Goal: Task Accomplishment & Management: Complete application form

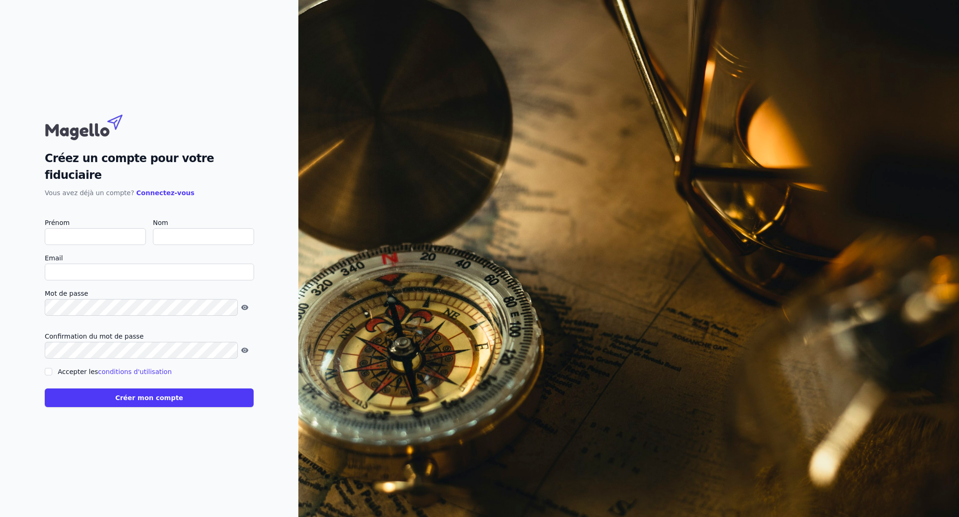
type input "B"
checkbox input "false"
type input "Bianca"
type input "Bobeica"
type input "biancabobeica@gmail.com"
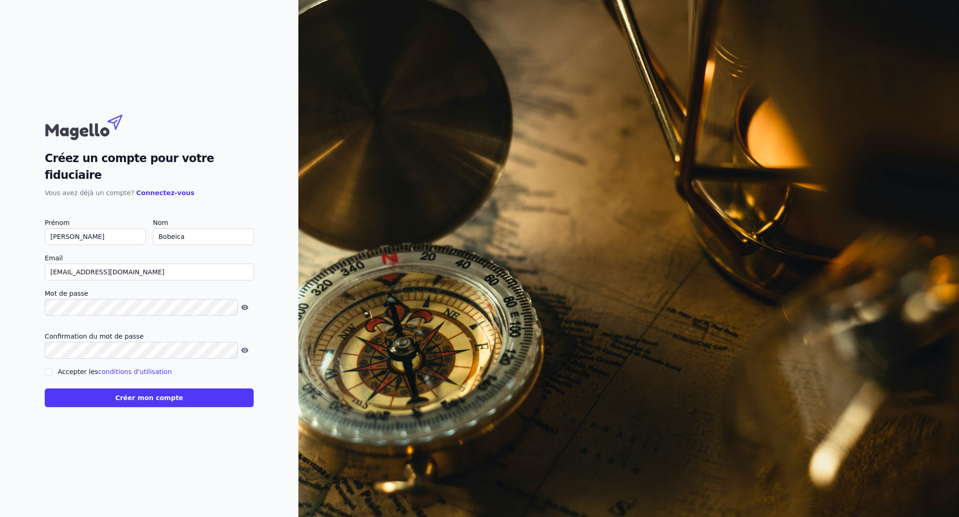
click at [50, 368] on input "Accepter les conditions d'utilisation" at bounding box center [48, 371] width 7 height 7
checkbox input "true"
click at [96, 391] on button "Créer mon compte" at bounding box center [149, 398] width 209 height 19
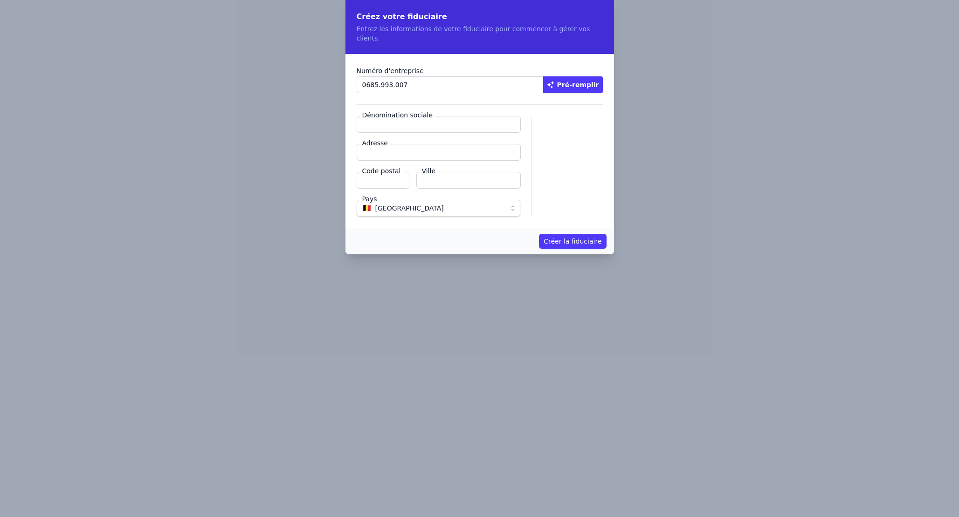
type input "0685.993.007"
click at [379, 120] on input "Dénomination sociale" at bounding box center [439, 124] width 164 height 17
type input "Fintax Expert"
click at [387, 144] on input "Adresse" at bounding box center [439, 152] width 164 height 17
type input "r"
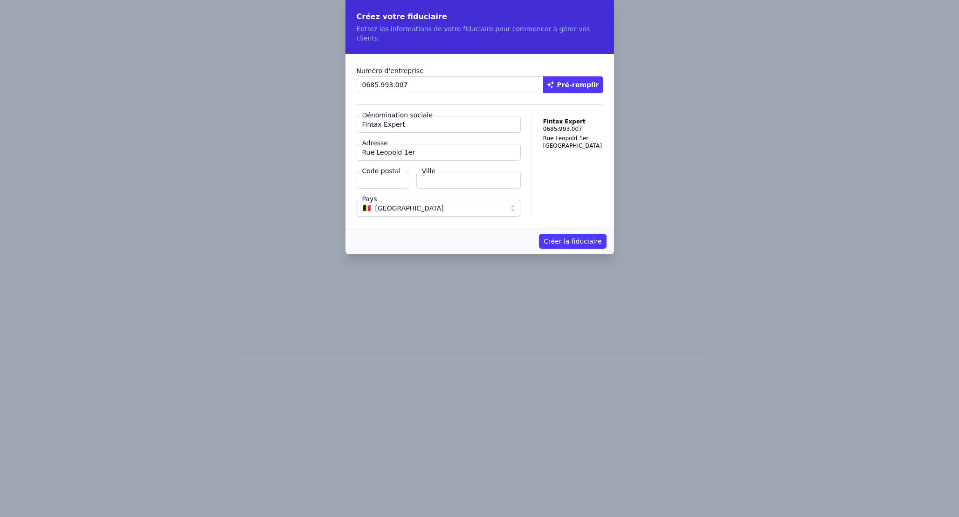
type input "Rue Leopold 1er"
type input "1030"
type input "1020"
click at [570, 234] on button "Créer la fiduciaire" at bounding box center [572, 241] width 67 height 15
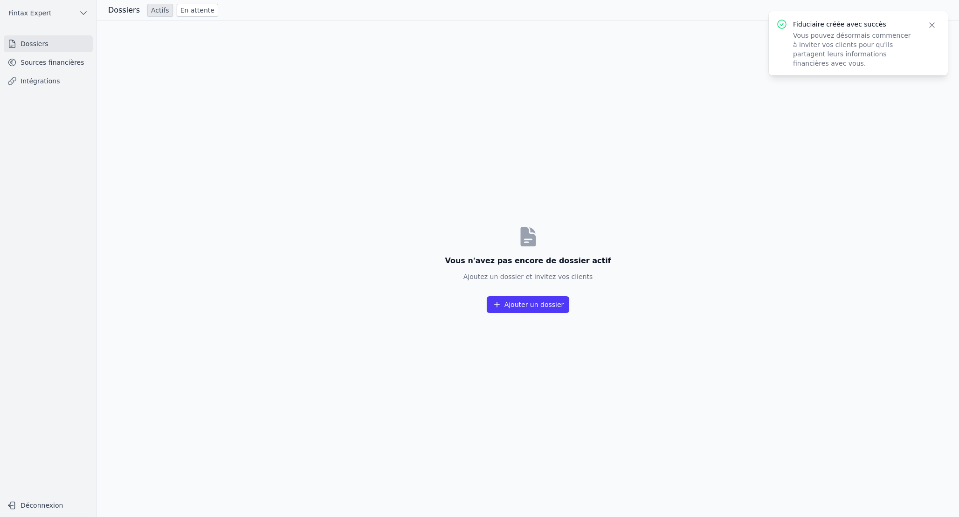
click at [931, 25] on icon "button" at bounding box center [931, 25] width 9 height 9
click at [40, 65] on link "Sources financières" at bounding box center [48, 62] width 89 height 17
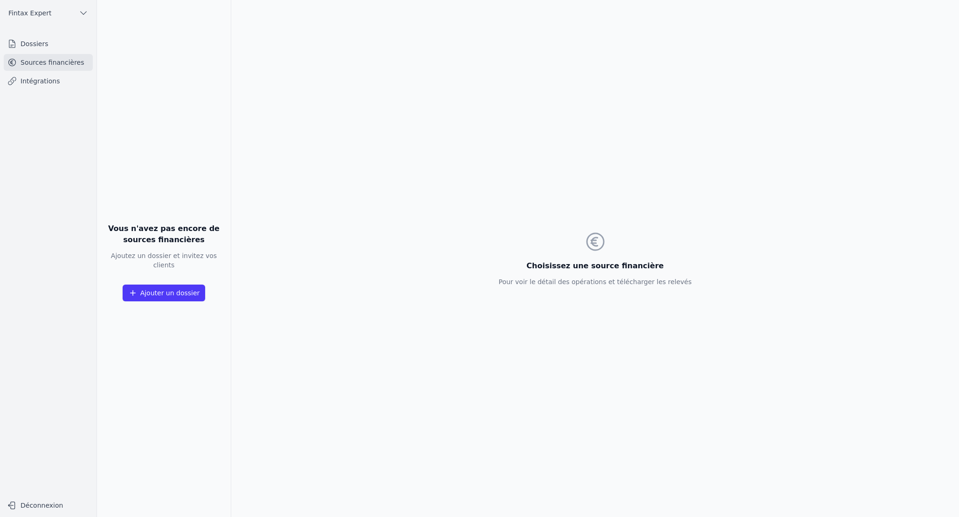
click at [44, 48] on link "Dossiers" at bounding box center [48, 43] width 89 height 17
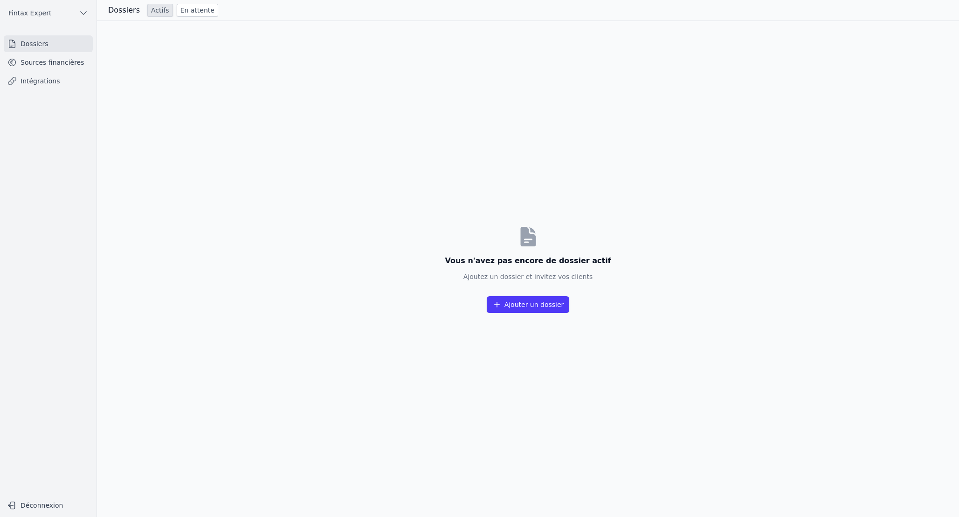
click at [35, 65] on link "Sources financières" at bounding box center [48, 62] width 89 height 17
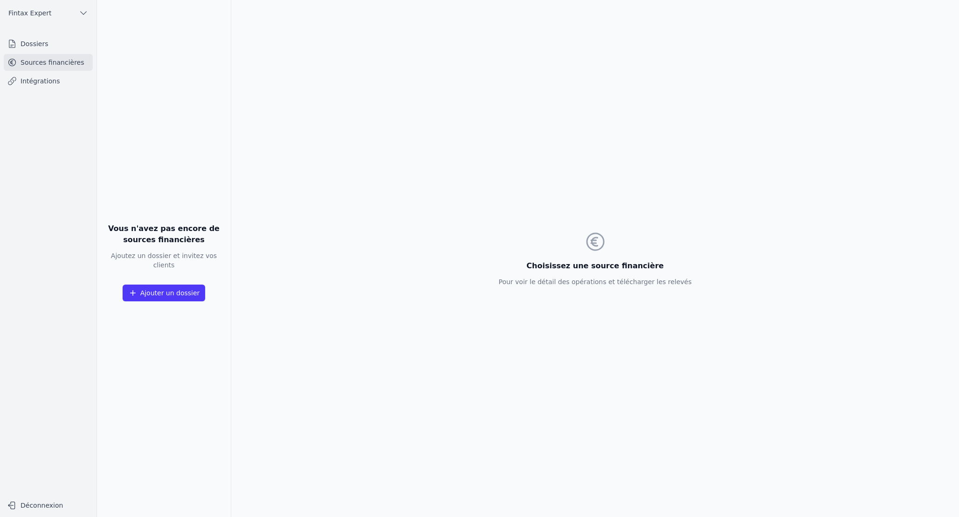
click at [44, 81] on link "Intégrations" at bounding box center [48, 81] width 89 height 17
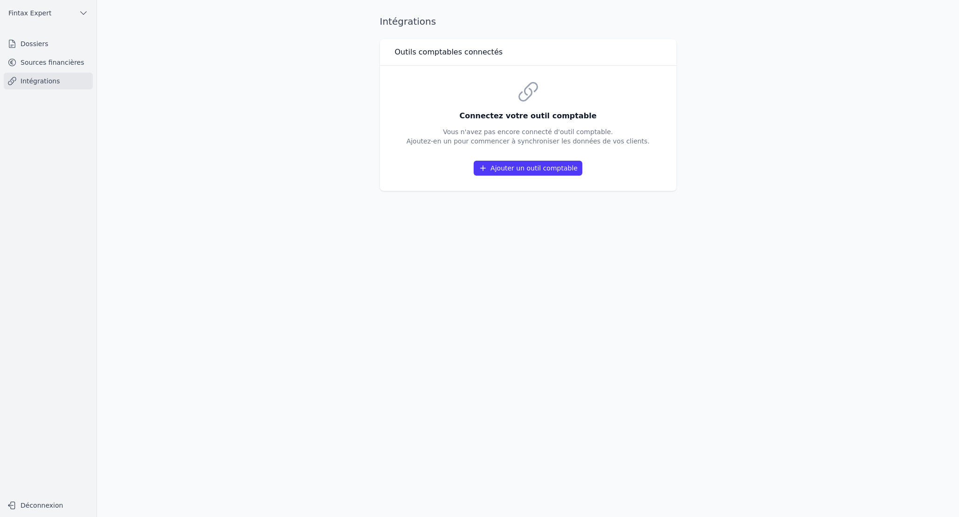
click at [81, 12] on icon "button" at bounding box center [83, 12] width 9 height 9
click at [81, 12] on div at bounding box center [479, 258] width 959 height 517
click at [28, 40] on link "Dossiers" at bounding box center [48, 43] width 89 height 17
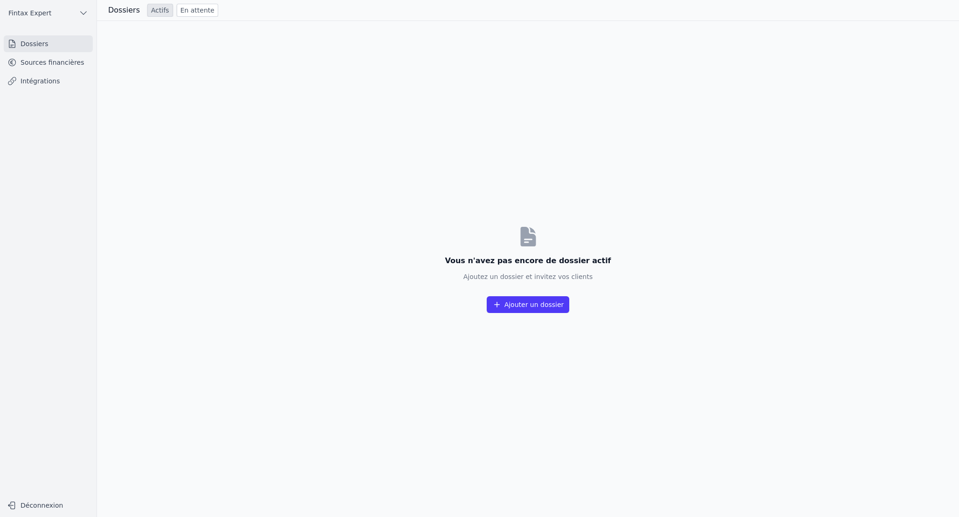
click at [515, 309] on button "Ajouter un dossier" at bounding box center [528, 304] width 83 height 17
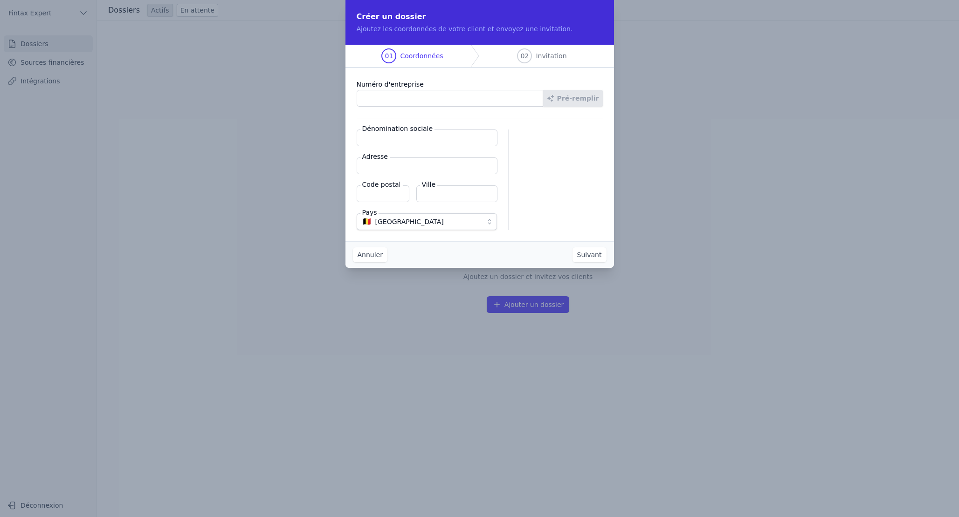
paste input "0773.676.156"
type input "0773.676.156"
click at [586, 94] on button "Pré-remplir" at bounding box center [573, 98] width 60 height 17
type input "ESCAPE CONCEPT SRL"
type input "Rue de Molenbeek 153"
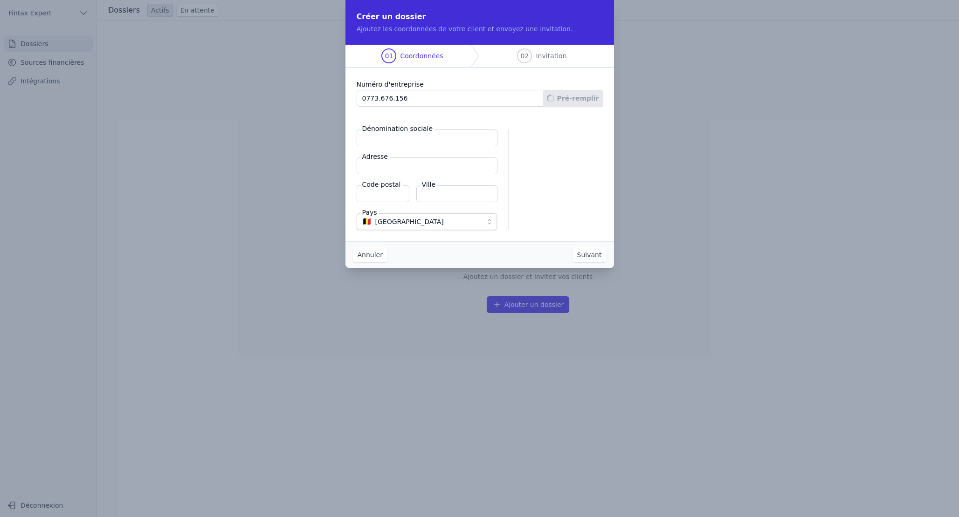
type input "1020"
type input "Bruxelles"
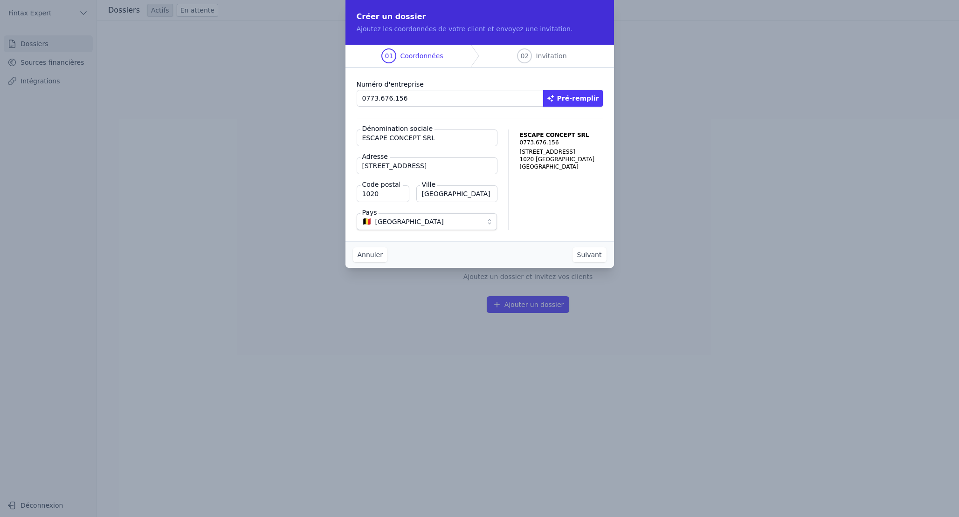
click at [593, 254] on button "Suivant" at bounding box center [589, 254] width 34 height 15
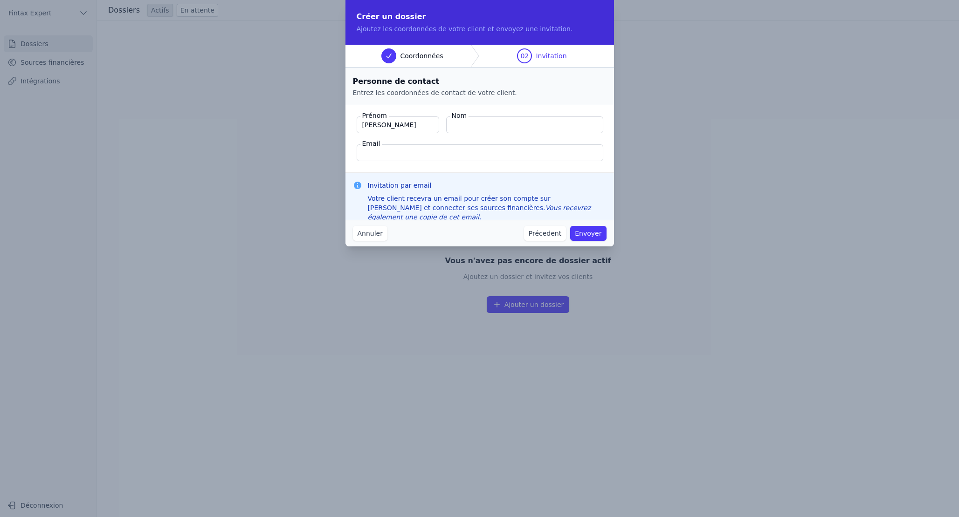
type input "Mihai"
type input "Ceobotariu"
paste input "conceptescape@gmail.com"
type input "conceptescape@gmail.com"
click at [373, 231] on button "Annuler" at bounding box center [370, 233] width 34 height 15
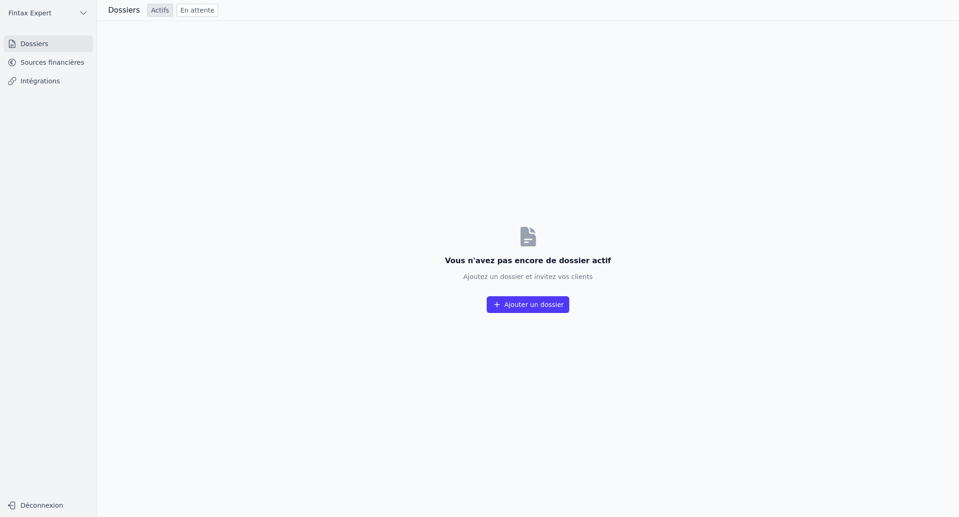
click at [43, 12] on span "Fintax Expert" at bounding box center [29, 12] width 43 height 9
click at [55, 38] on link "Fintax Expert" at bounding box center [60, 33] width 67 height 19
click at [40, 60] on link "Sources financières" at bounding box center [48, 62] width 89 height 17
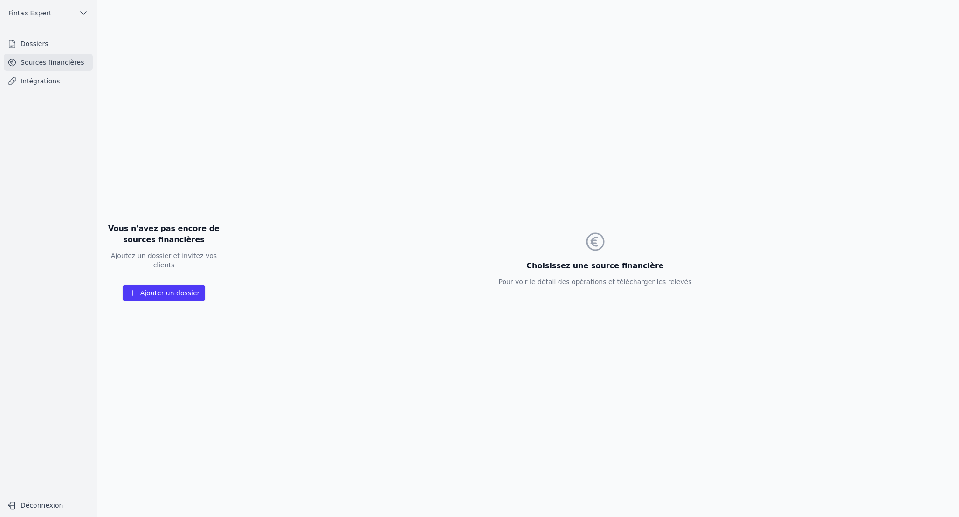
click at [182, 289] on button "Ajouter un dossier" at bounding box center [164, 293] width 83 height 17
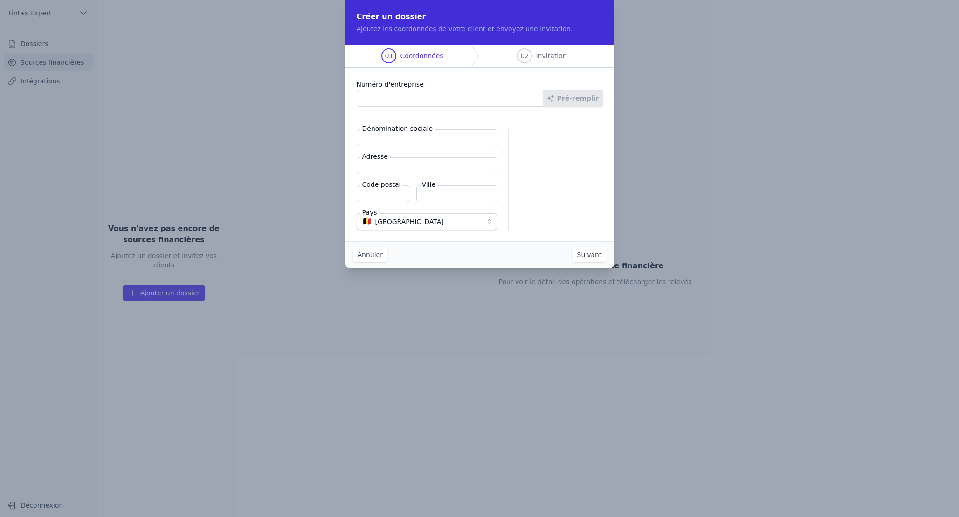
paste input "text"
click at [437, 98] on input "Numéro d'entreprise" at bounding box center [450, 98] width 187 height 17
paste input "0773.676.156"
type input "0773.676.156"
click at [602, 96] on button "Pré-remplir" at bounding box center [573, 98] width 60 height 17
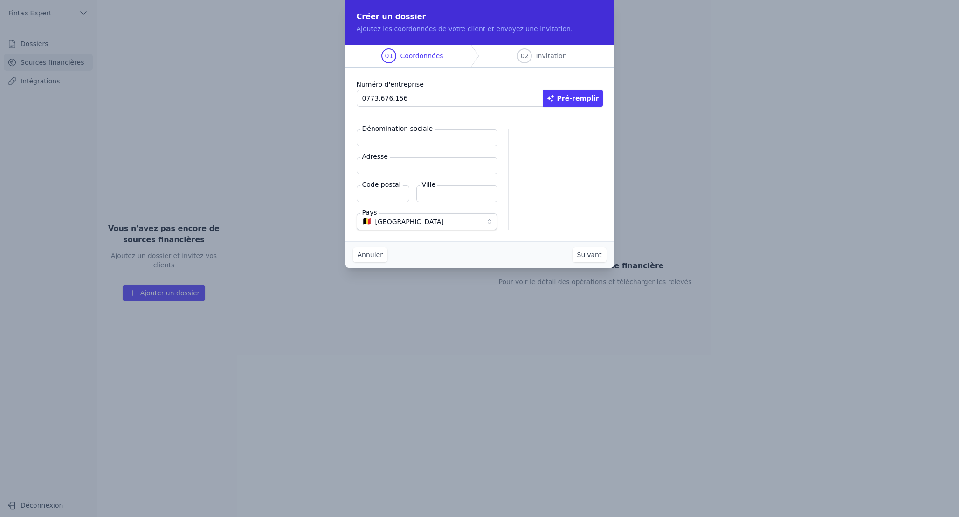
type input "ESCAPE CONCEPT SRL"
type input "Rue de Molenbeek 153"
type input "1020"
type input "Bruxelles"
click at [587, 258] on button "Suivant" at bounding box center [589, 254] width 34 height 15
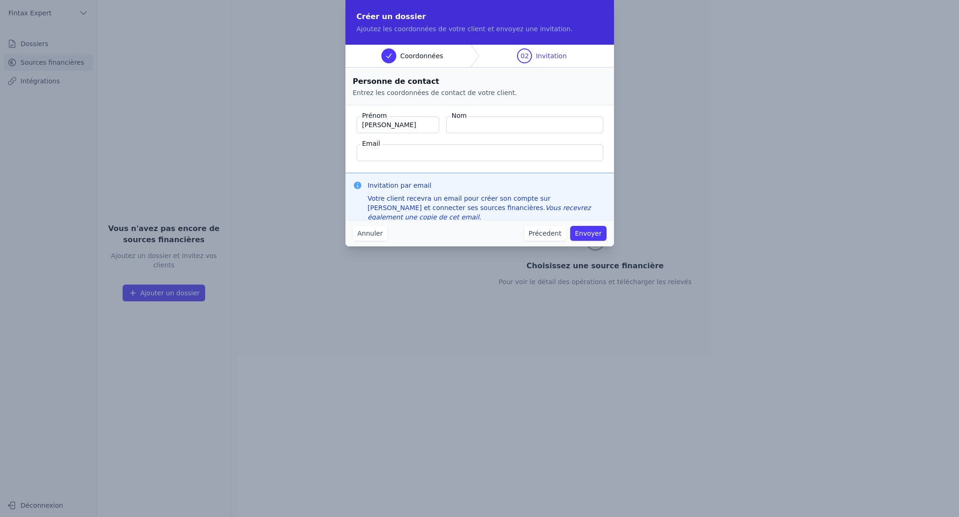
type input "Mihai"
type input "Ceobotariu"
click at [414, 152] on input "Email" at bounding box center [480, 152] width 247 height 17
paste input "conceptescape@gmail.com"
type input "conceptescape@gmail.com"
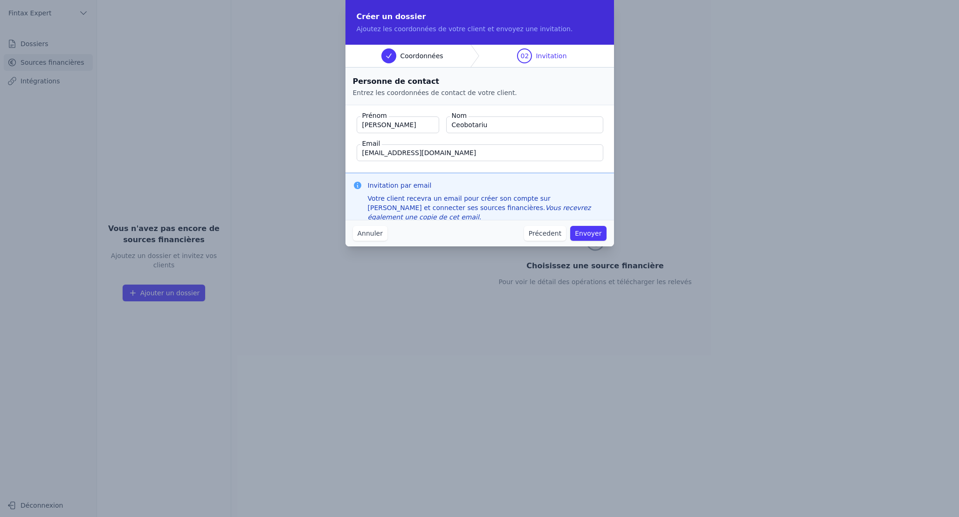
click at [590, 234] on button "Envoyer" at bounding box center [588, 233] width 36 height 15
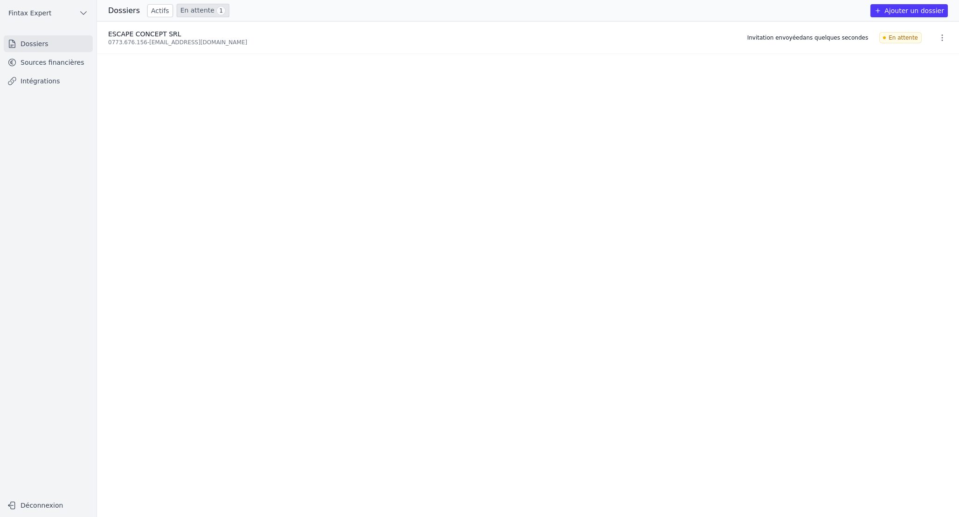
click at [913, 11] on button "Ajouter un dossier" at bounding box center [908, 10] width 77 height 13
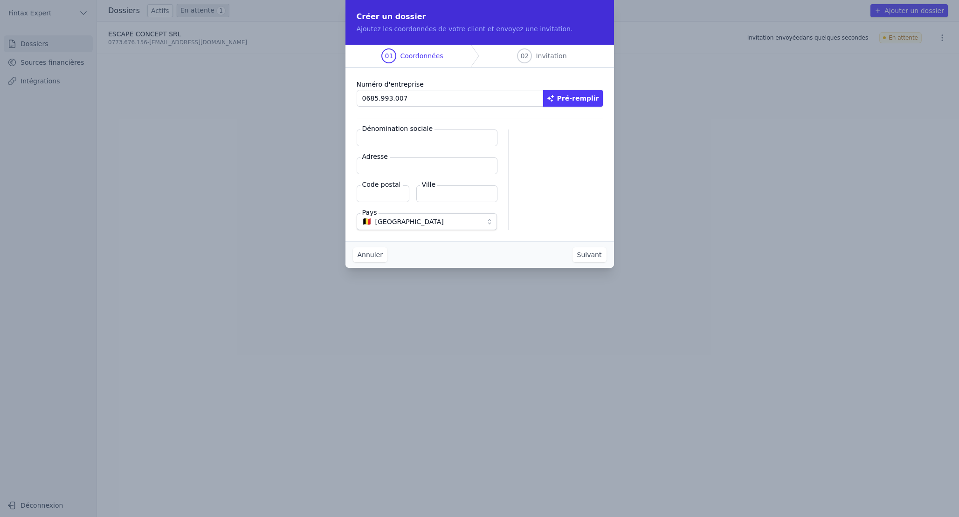
type input "0685.993.007"
click at [575, 98] on button "Pré-remplir" at bounding box center [573, 98] width 60 height 17
type input "FinTax Expert SRL"
type input "Rue Léopold I 32"
type input "1020"
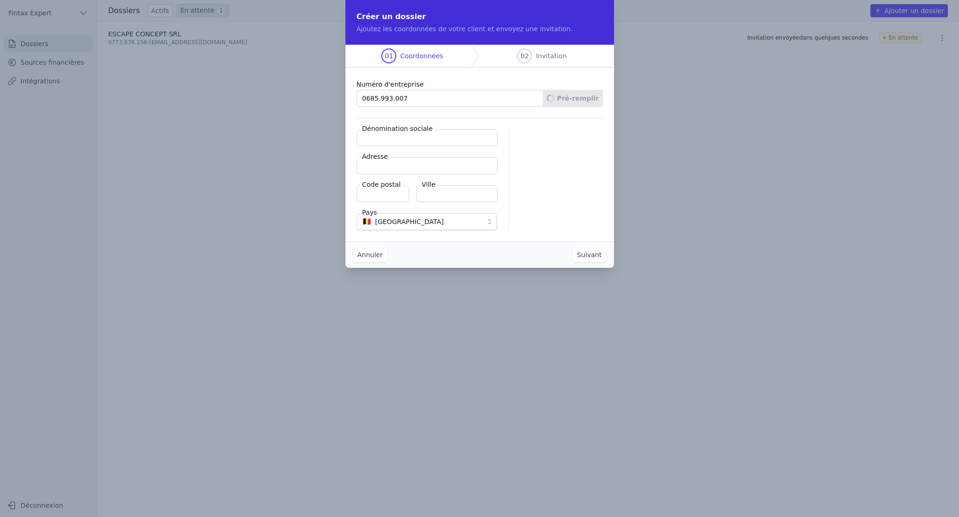
type input "Bruxelles"
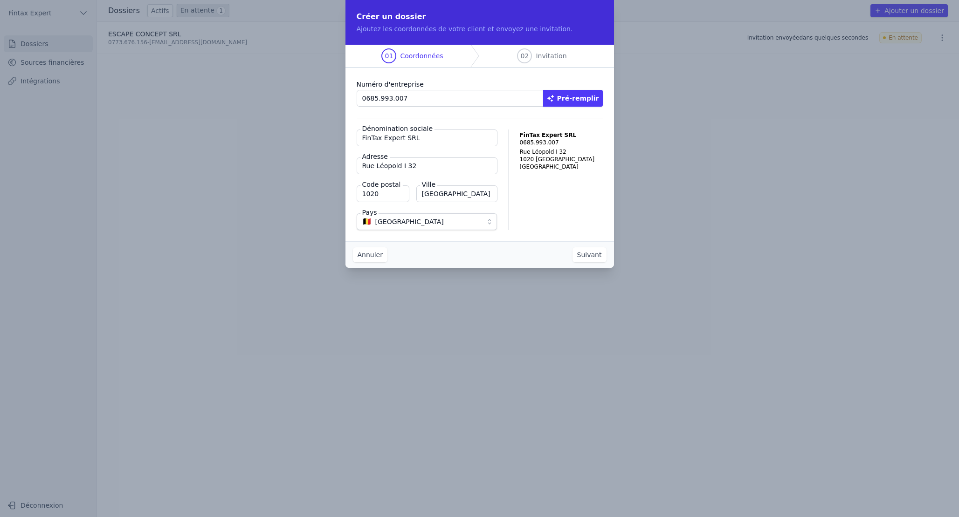
click at [597, 254] on button "Suivant" at bounding box center [589, 254] width 34 height 15
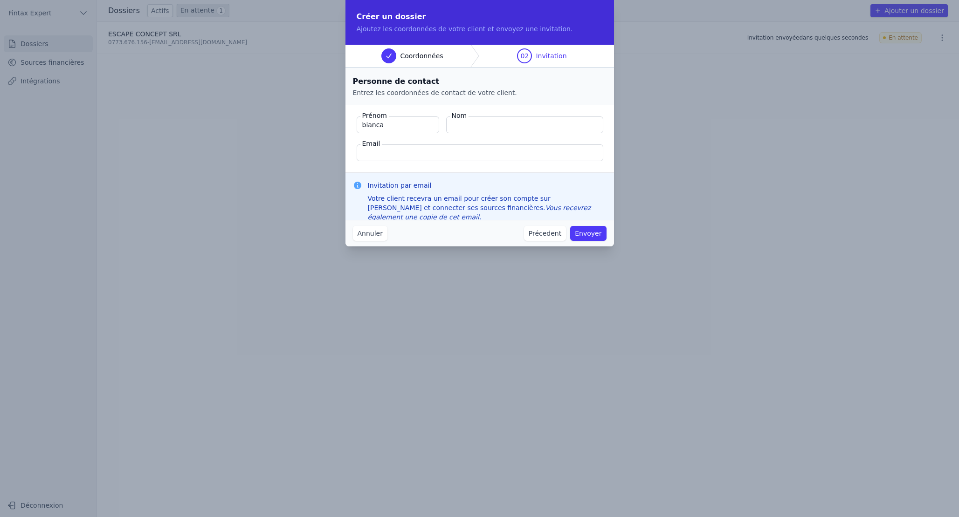
type input "bianca"
type input "V"
type input "Bobeica"
type input "biancabobeica@gmail.com"
click at [595, 236] on button "Envoyer" at bounding box center [588, 233] width 36 height 15
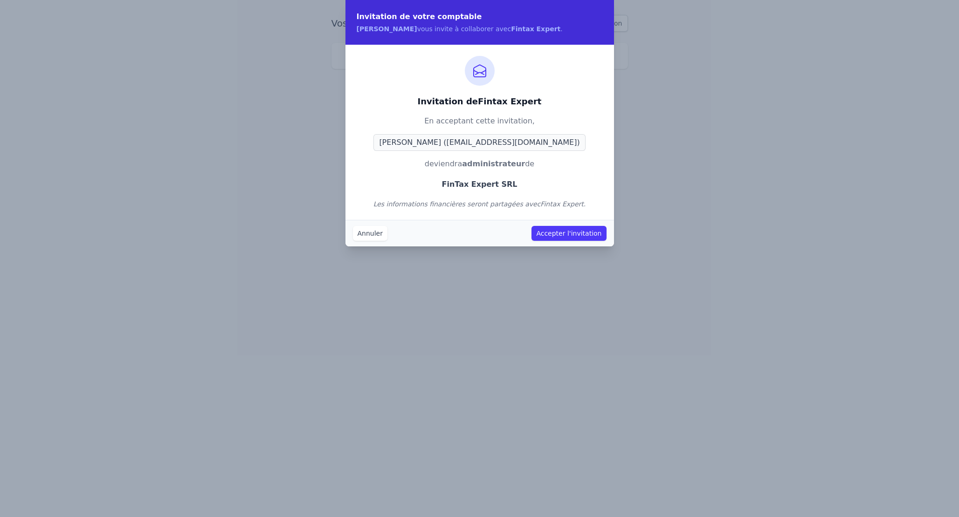
click at [570, 231] on button "Accepter l'invitation" at bounding box center [568, 233] width 75 height 15
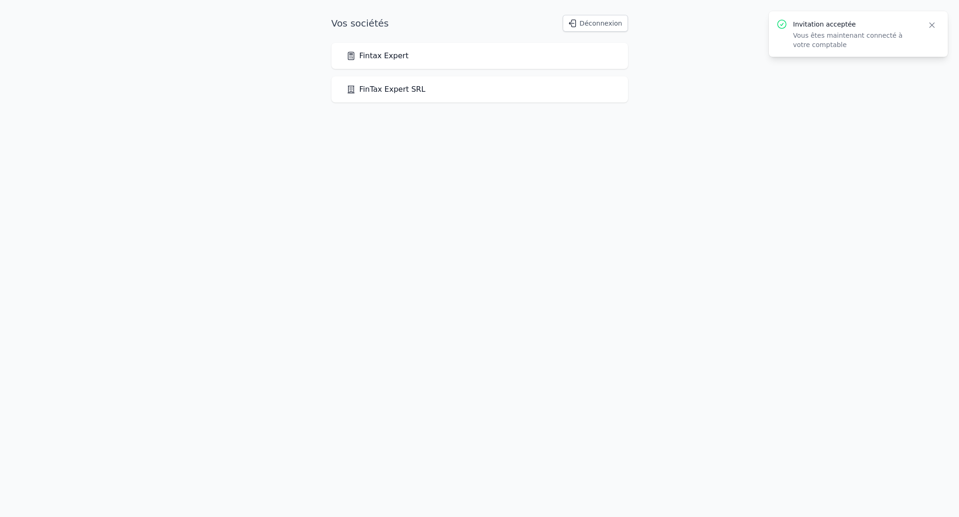
click at [380, 89] on link "FinTax Expert SRL" at bounding box center [385, 89] width 79 height 11
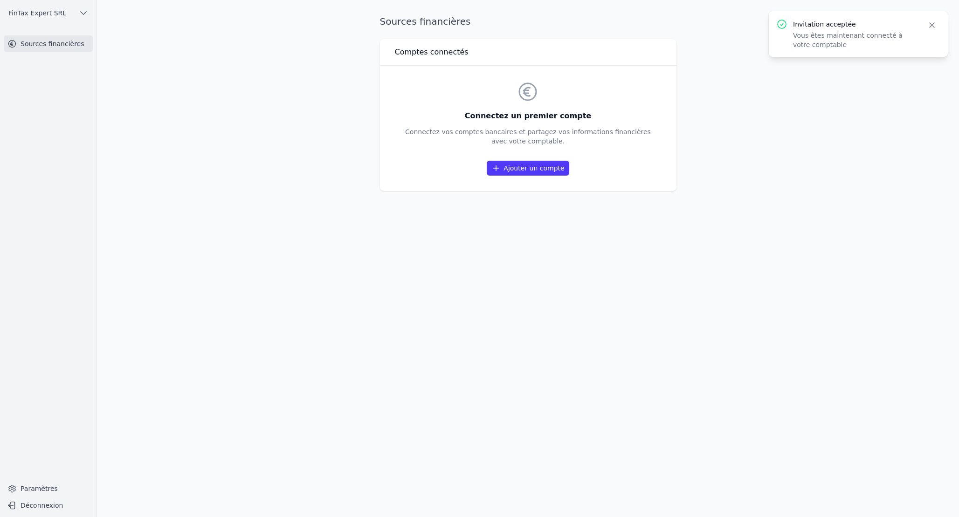
click at [508, 170] on link "Ajouter un compte" at bounding box center [528, 168] width 82 height 15
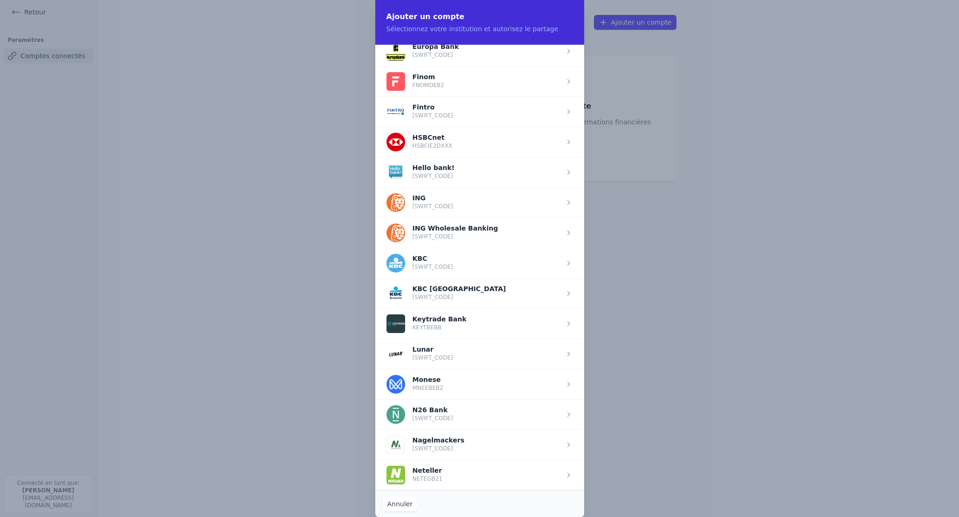
scroll to position [570, 0]
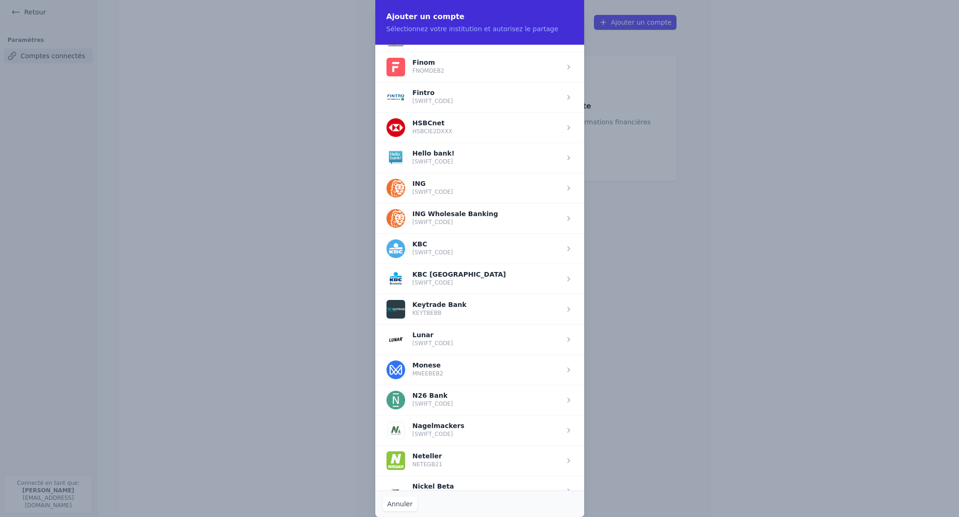
click at [436, 245] on span "button" at bounding box center [479, 248] width 209 height 30
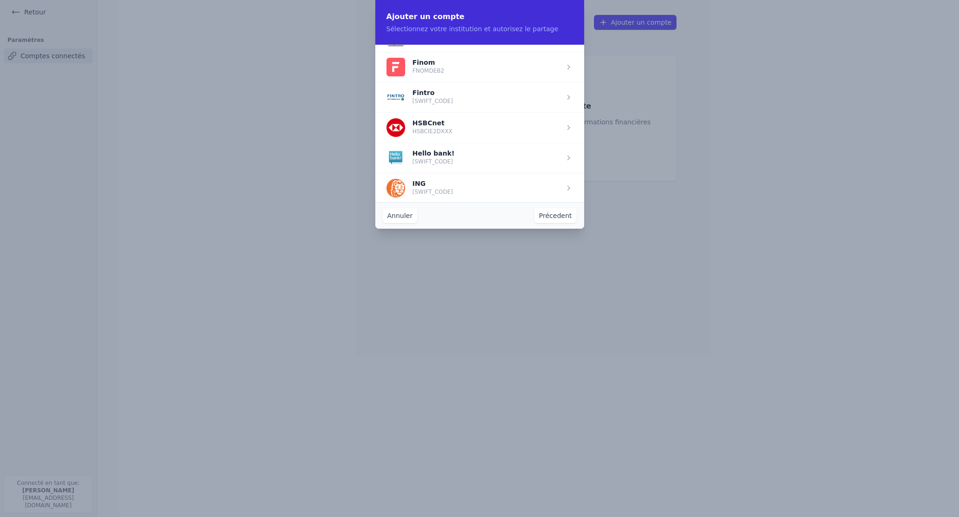
scroll to position [0, 0]
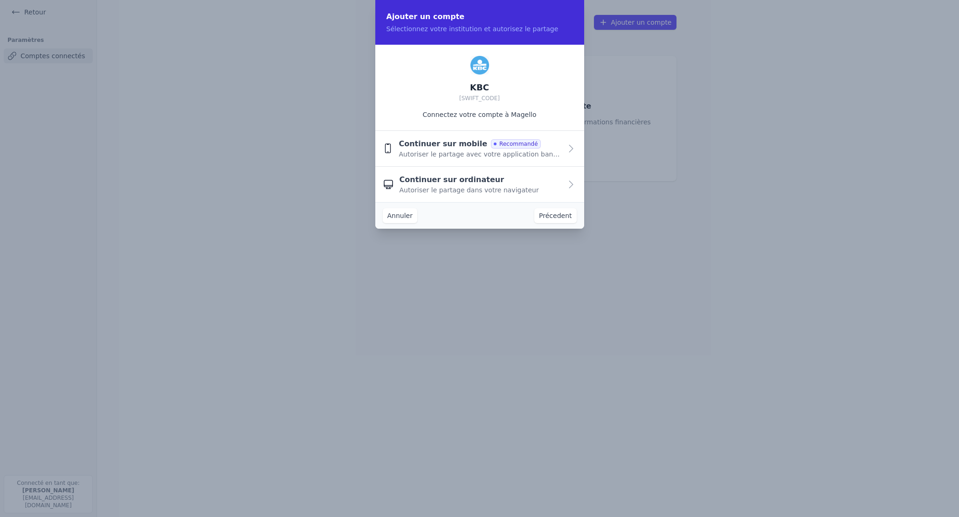
click at [540, 155] on span "Autoriser le partage avec votre application bancaire" at bounding box center [479, 154] width 163 height 9
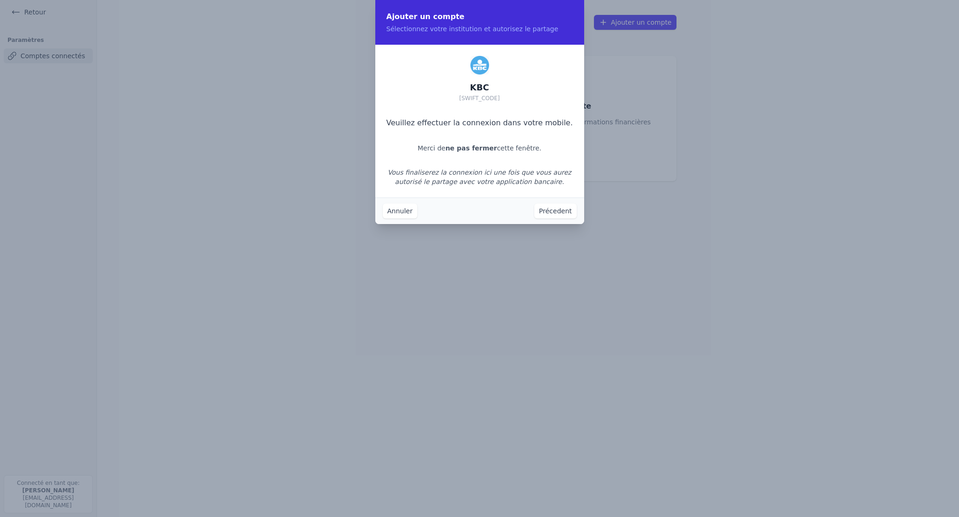
click at [398, 212] on button "Annuler" at bounding box center [400, 211] width 34 height 15
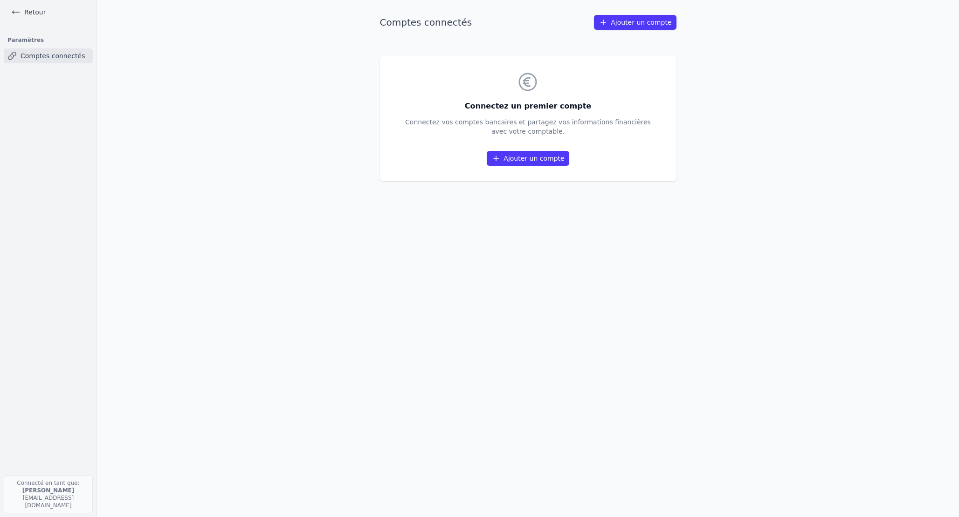
click at [538, 158] on link "Ajouter un compte" at bounding box center [528, 158] width 82 height 15
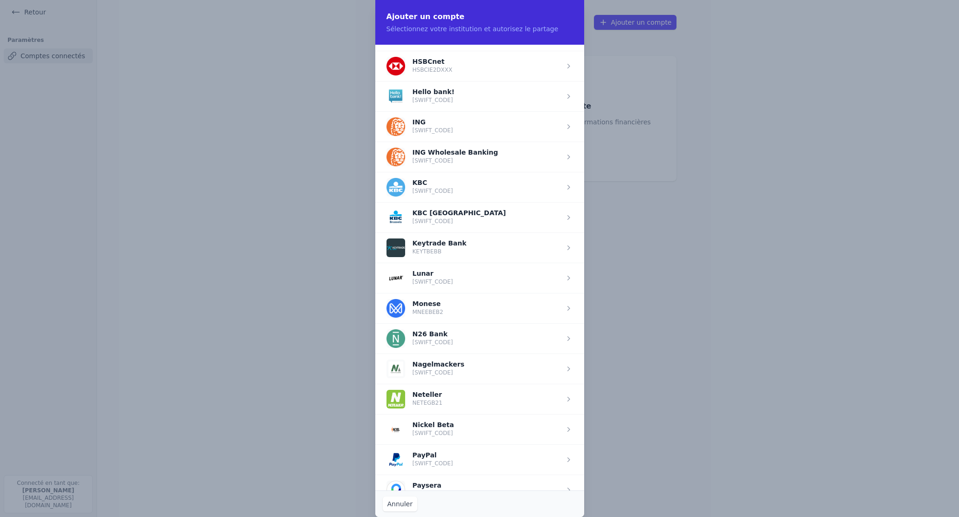
scroll to position [628, 0]
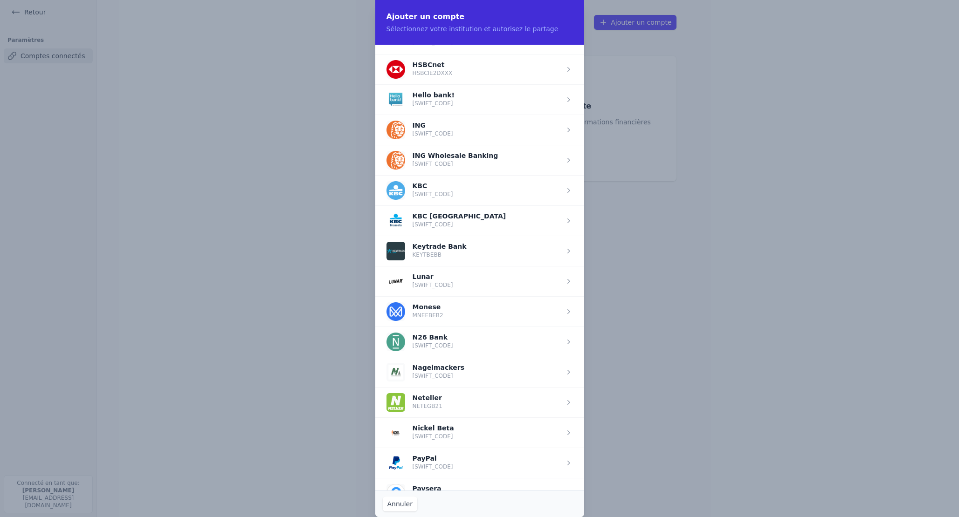
click at [460, 193] on span "button" at bounding box center [479, 190] width 209 height 30
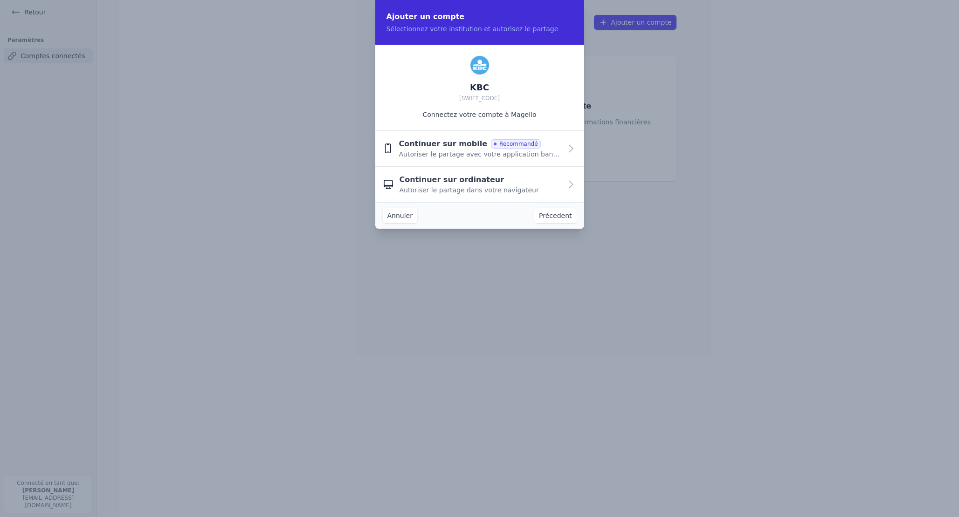
click at [464, 186] on span "Autoriser le partage dans votre navigateur" at bounding box center [468, 189] width 139 height 9
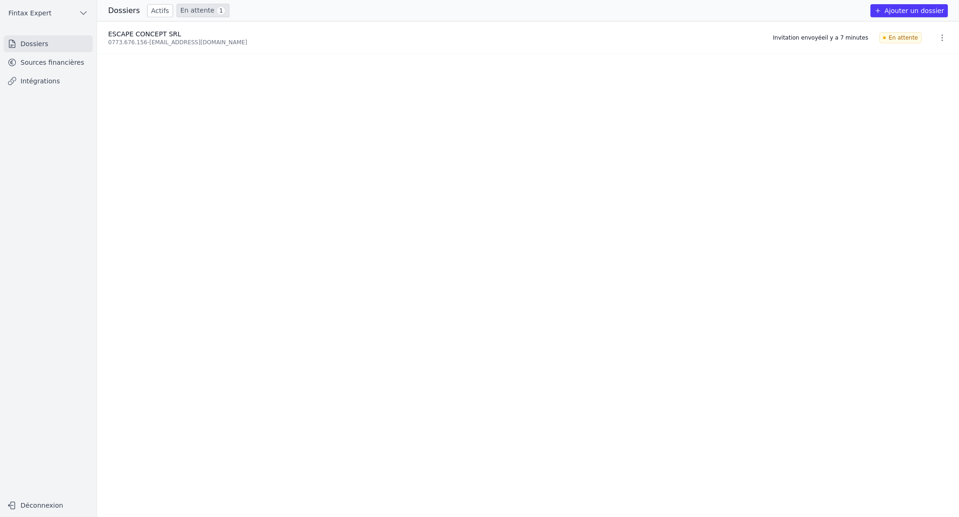
click at [159, 8] on link "Actifs" at bounding box center [160, 10] width 26 height 13
click at [940, 37] on icon "button" at bounding box center [941, 37] width 9 height 9
drag, startPoint x: 711, startPoint y: 95, endPoint x: 542, endPoint y: 75, distance: 170.4
click at [709, 95] on div at bounding box center [479, 258] width 959 height 517
click at [126, 37] on span "FinTax Expert SRL" at bounding box center [137, 33] width 58 height 7
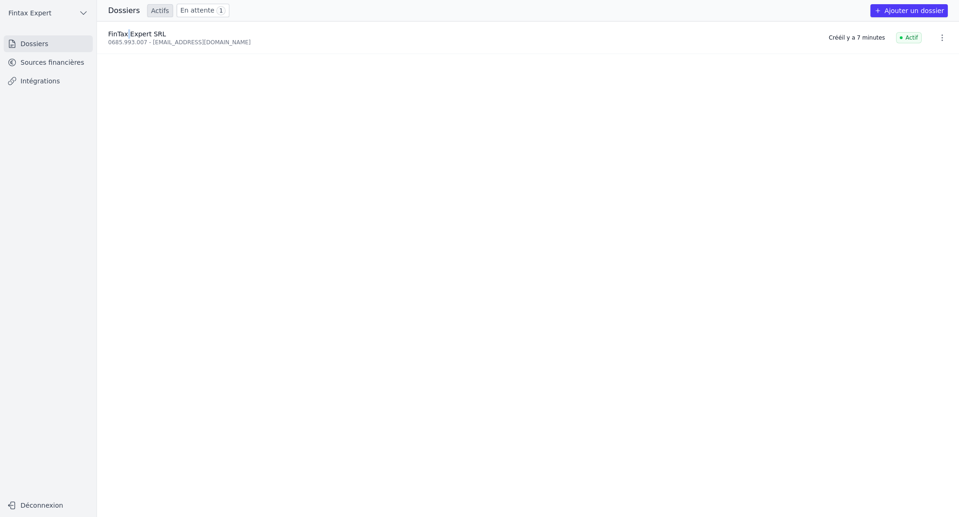
click at [126, 37] on span "FinTax Expert SRL" at bounding box center [137, 33] width 58 height 7
click at [39, 61] on link "Sources financières" at bounding box center [48, 62] width 89 height 17
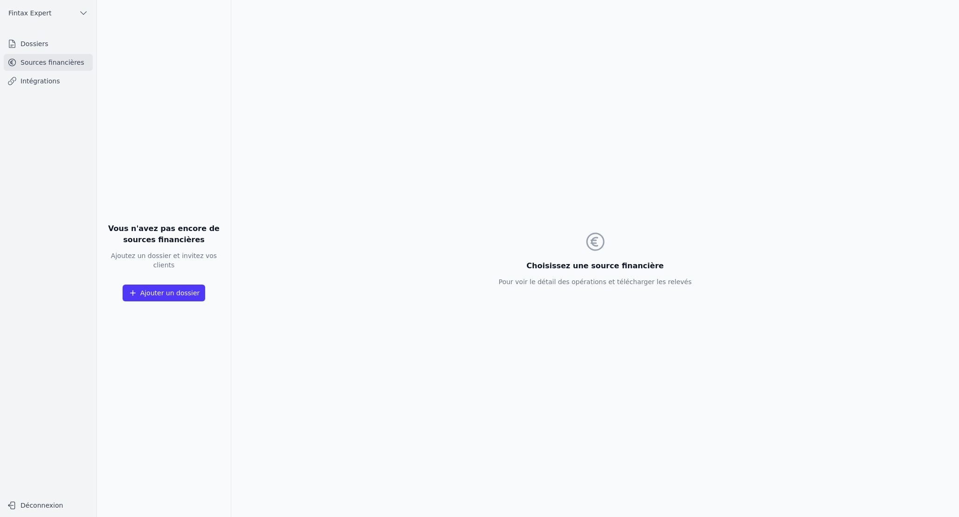
click at [48, 82] on link "Intégrations" at bounding box center [48, 81] width 89 height 17
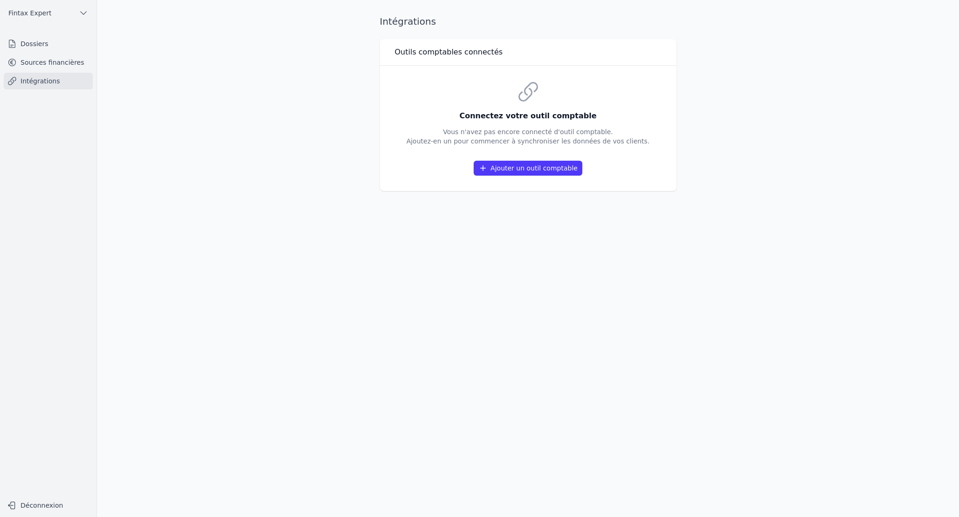
click at [497, 168] on button "Ajouter un outil comptable" at bounding box center [527, 168] width 109 height 15
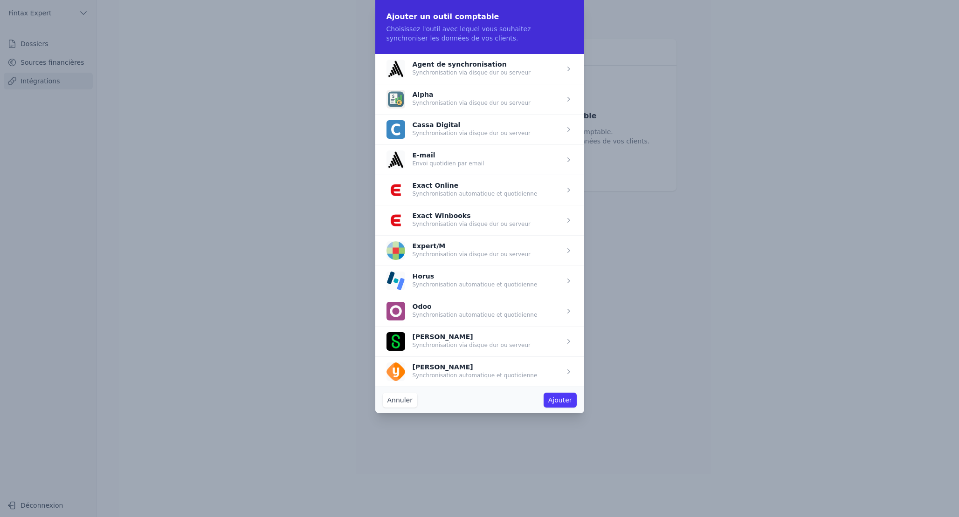
click at [552, 219] on span "button" at bounding box center [479, 220] width 209 height 30
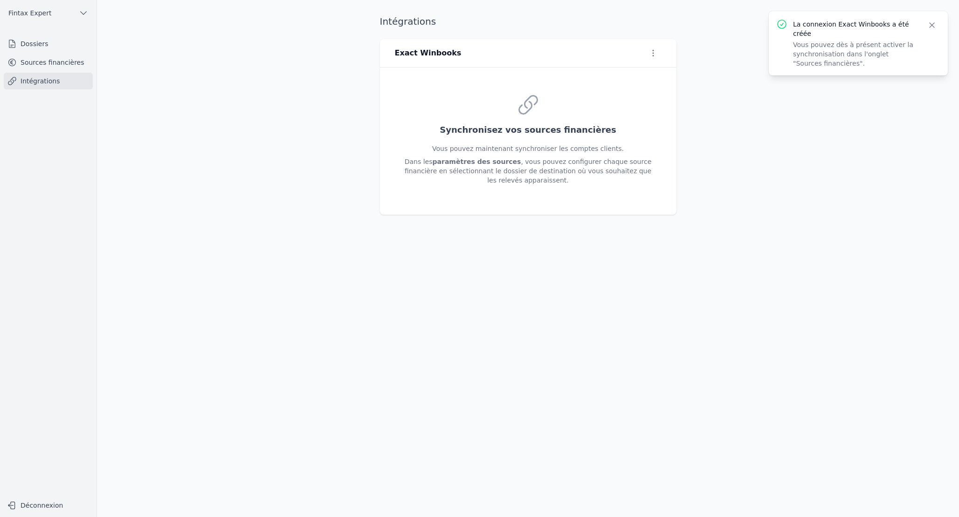
click at [652, 52] on icon "button" at bounding box center [652, 52] width 9 height 9
click at [248, 89] on div at bounding box center [479, 258] width 959 height 517
click at [23, 41] on link "Dossiers" at bounding box center [48, 43] width 89 height 17
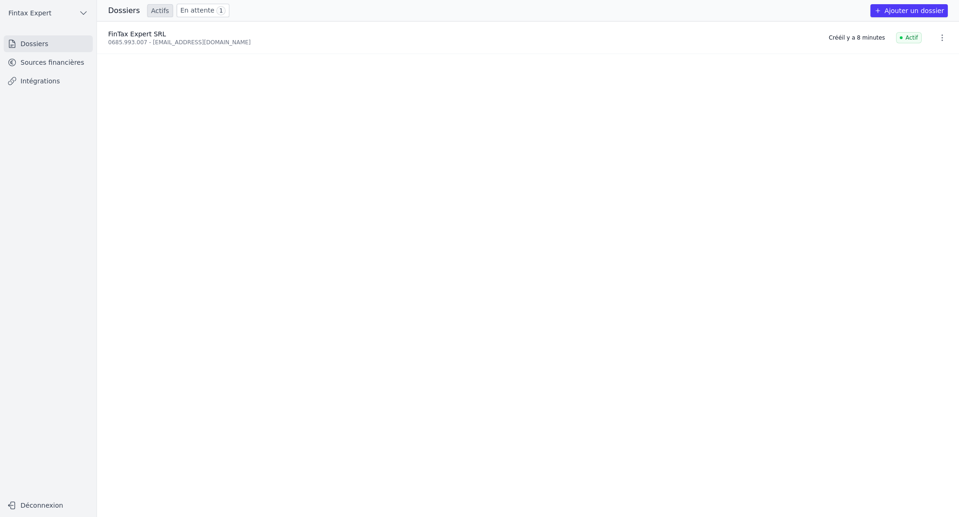
click at [49, 64] on link "Sources financières" at bounding box center [48, 62] width 89 height 17
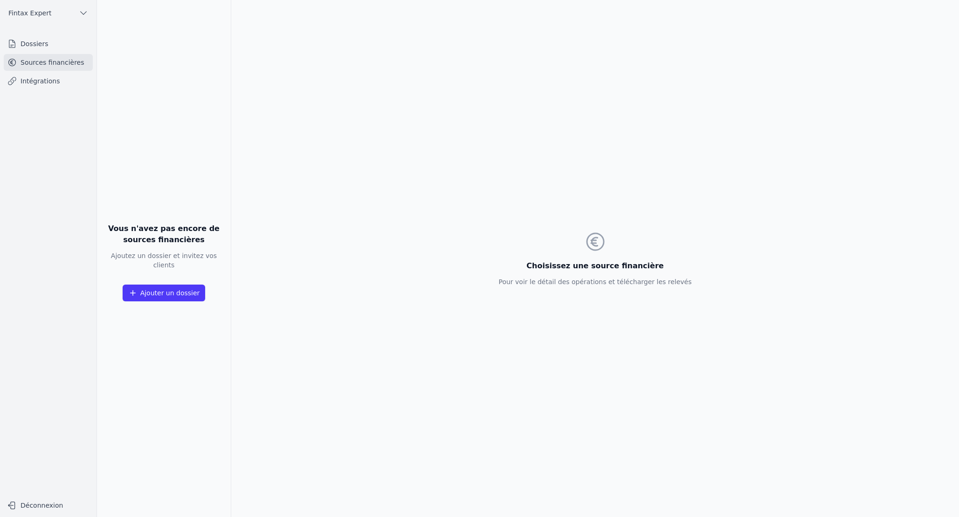
click at [37, 44] on link "Dossiers" at bounding box center [48, 43] width 89 height 17
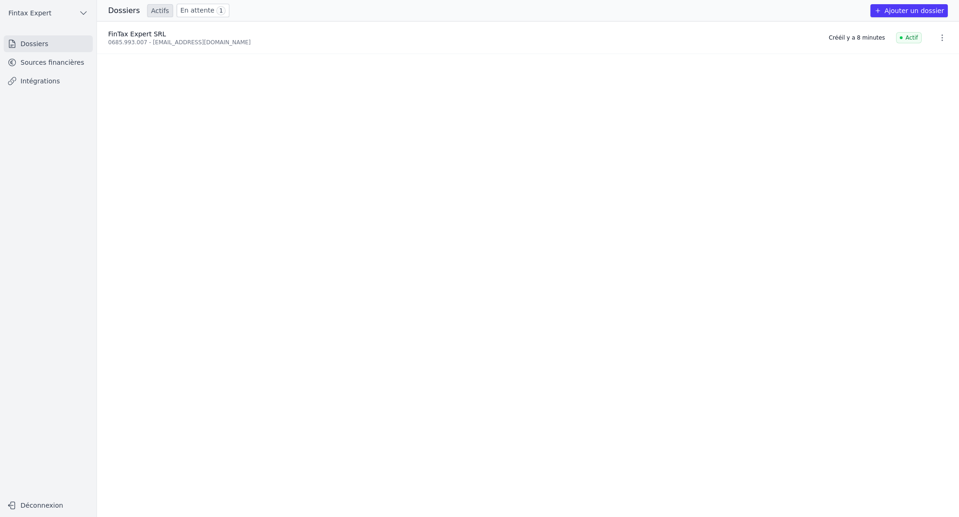
click at [148, 33] on span "FinTax Expert SRL" at bounding box center [137, 33] width 58 height 7
click at [940, 38] on icon "button" at bounding box center [941, 37] width 9 height 9
click at [940, 38] on div at bounding box center [479, 258] width 959 height 517
click at [55, 60] on link "Sources financières" at bounding box center [48, 62] width 89 height 17
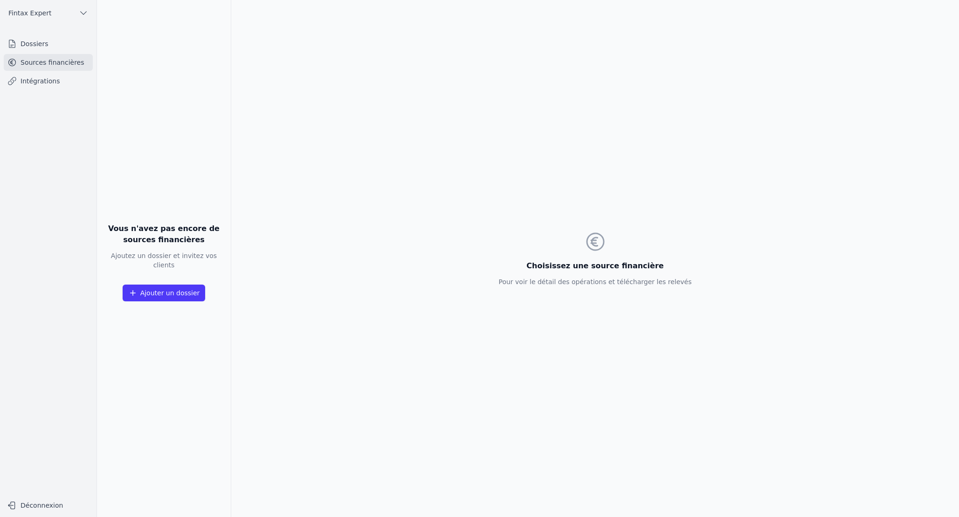
click at [156, 286] on button "Ajouter un dossier" at bounding box center [164, 293] width 83 height 17
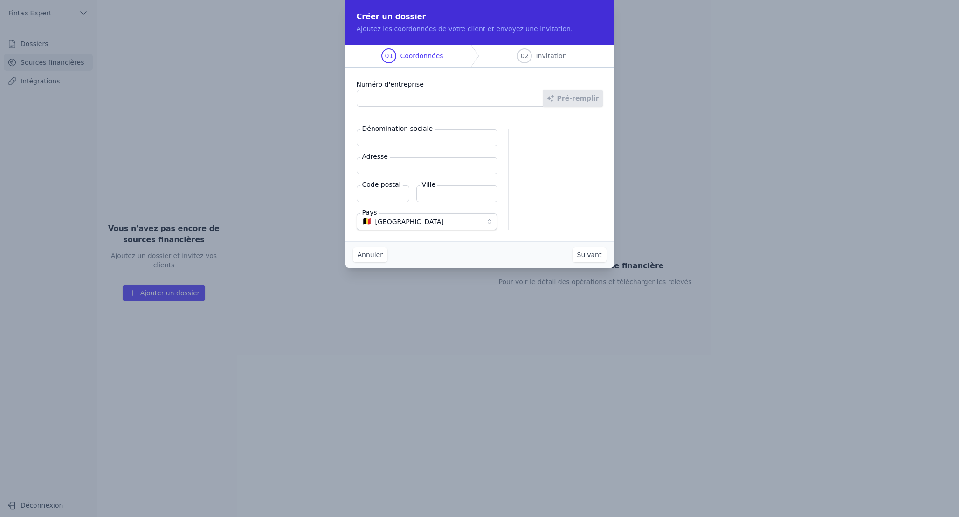
click at [378, 253] on button "Annuler" at bounding box center [370, 254] width 34 height 15
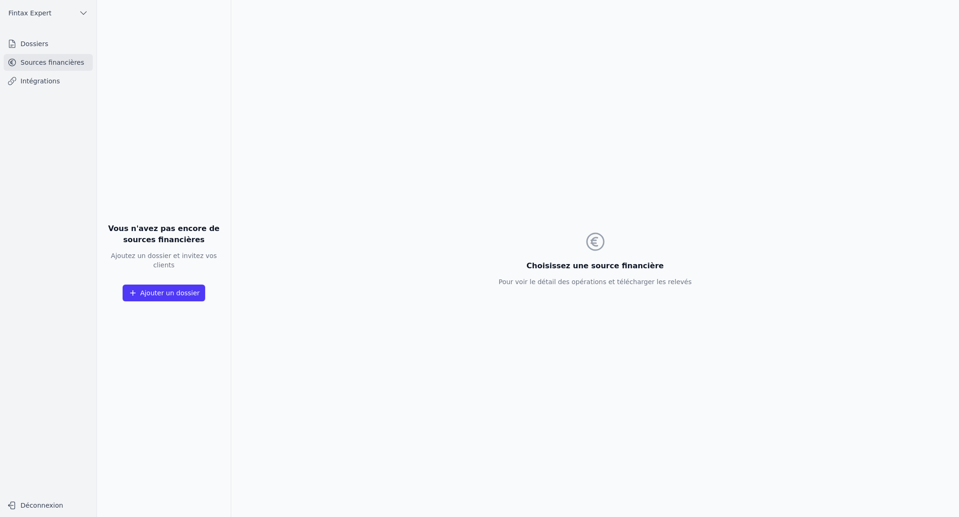
click at [29, 44] on link "Dossiers" at bounding box center [48, 43] width 89 height 17
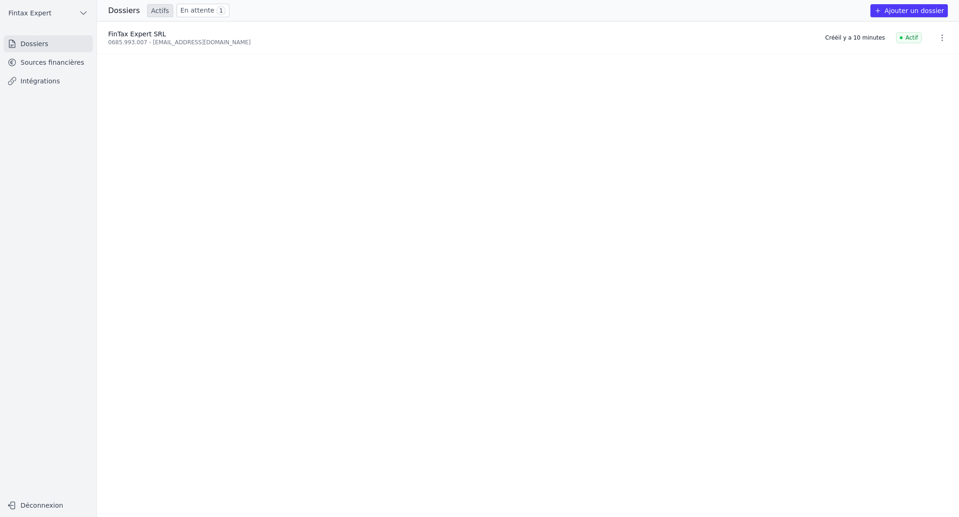
click at [178, 41] on div "0685.993.007 - biancabobeica@gmail.com" at bounding box center [461, 42] width 706 height 7
click at [937, 37] on icon "button" at bounding box center [941, 37] width 9 height 9
click at [517, 135] on div at bounding box center [479, 258] width 959 height 517
click at [44, 62] on link "Sources financières" at bounding box center [48, 62] width 89 height 17
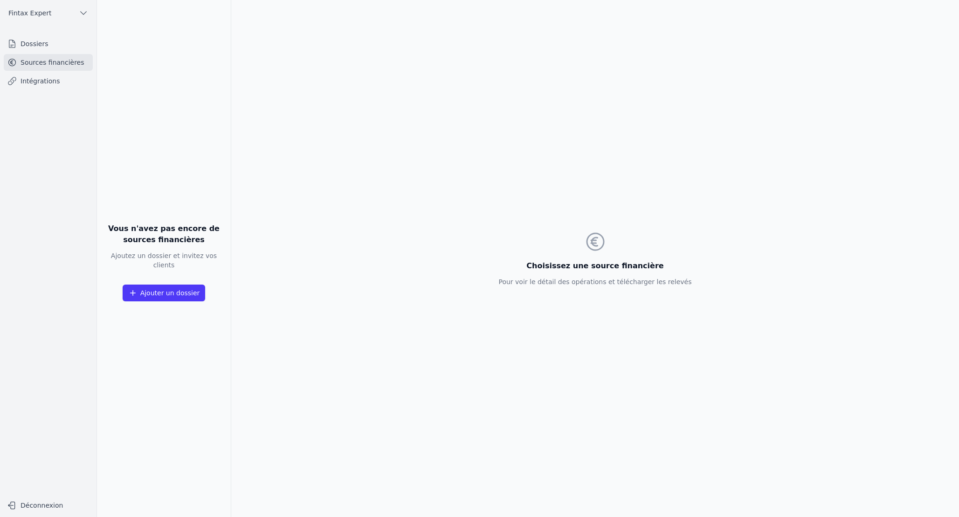
click at [163, 296] on button "Ajouter un dossier" at bounding box center [164, 293] width 83 height 17
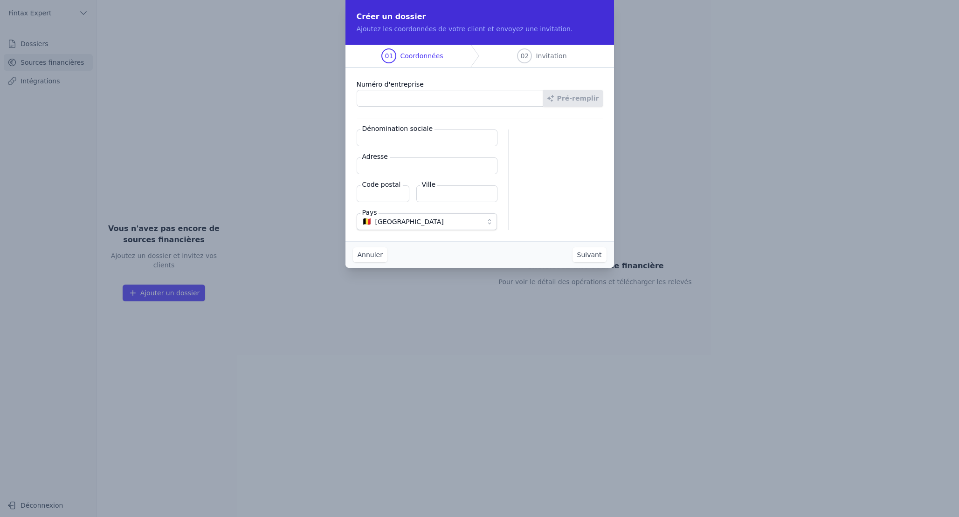
click at [369, 256] on button "Annuler" at bounding box center [370, 254] width 34 height 15
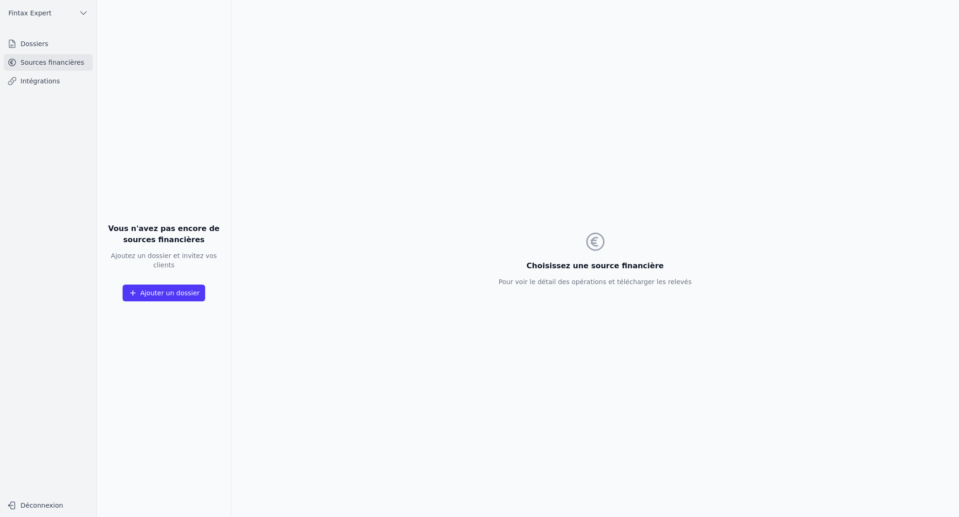
click at [25, 49] on link "Dossiers" at bounding box center [48, 43] width 89 height 17
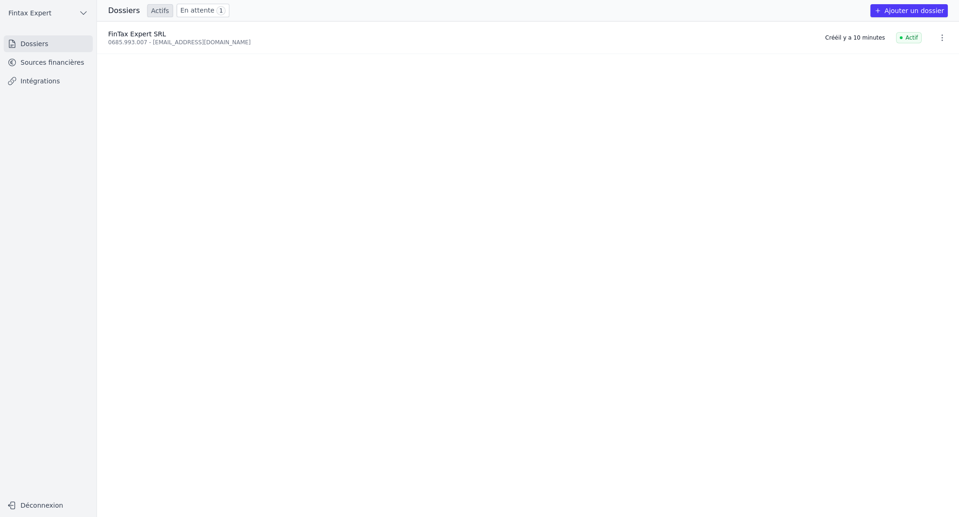
click at [146, 35] on span "FinTax Expert SRL" at bounding box center [137, 33] width 58 height 7
click at [135, 39] on div "0685.993.007 - biancabobeica@gmail.com" at bounding box center [461, 42] width 706 height 7
click at [941, 38] on icon "button" at bounding box center [941, 37] width 1 height 7
click at [472, 79] on div at bounding box center [479, 258] width 959 height 517
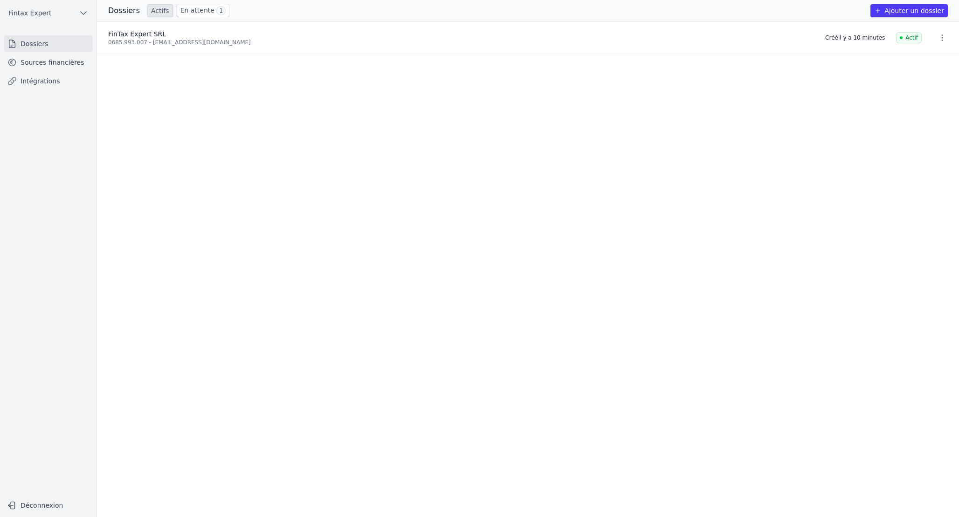
click at [132, 33] on span "FinTax Expert SRL" at bounding box center [137, 33] width 58 height 7
click at [87, 13] on icon "button" at bounding box center [83, 12] width 9 height 9
click at [60, 38] on span "FinTax Expert SRL" at bounding box center [61, 33] width 58 height 9
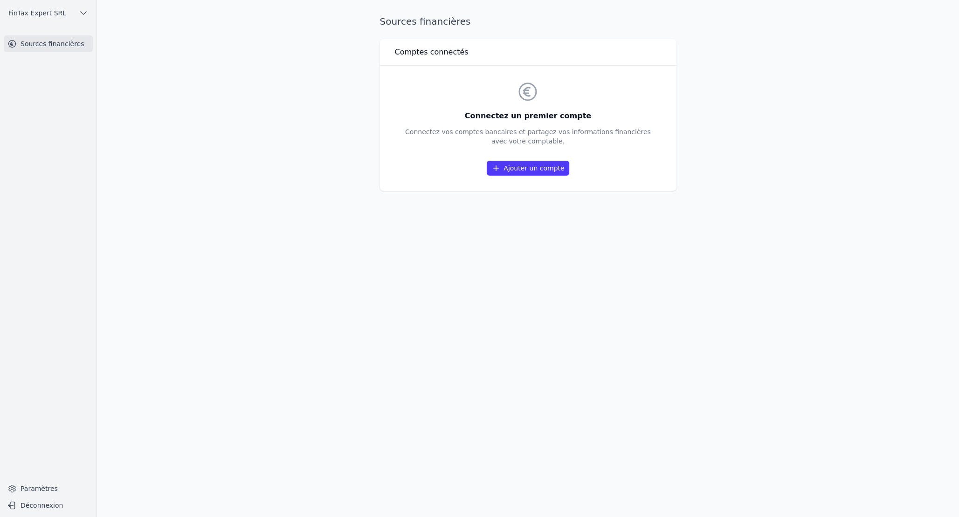
click at [531, 170] on link "Ajouter un compte" at bounding box center [528, 168] width 82 height 15
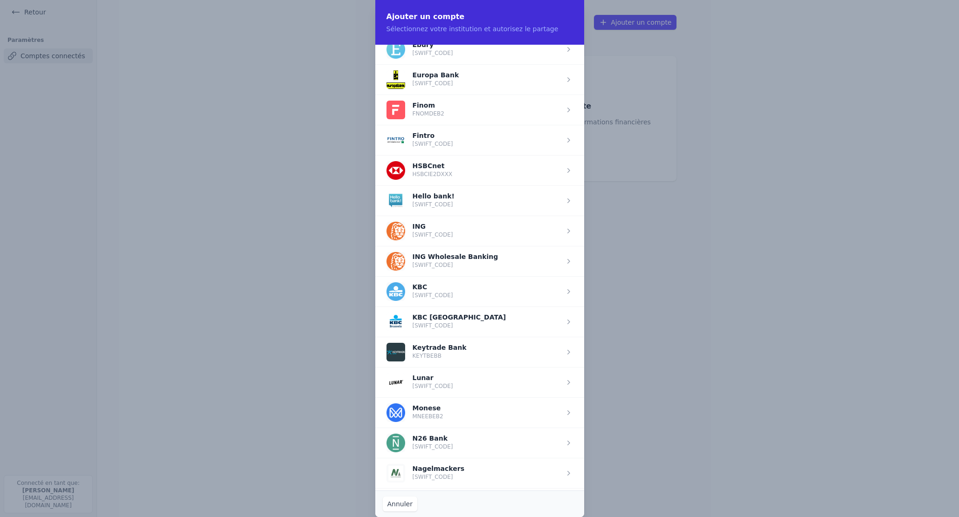
scroll to position [546, 0]
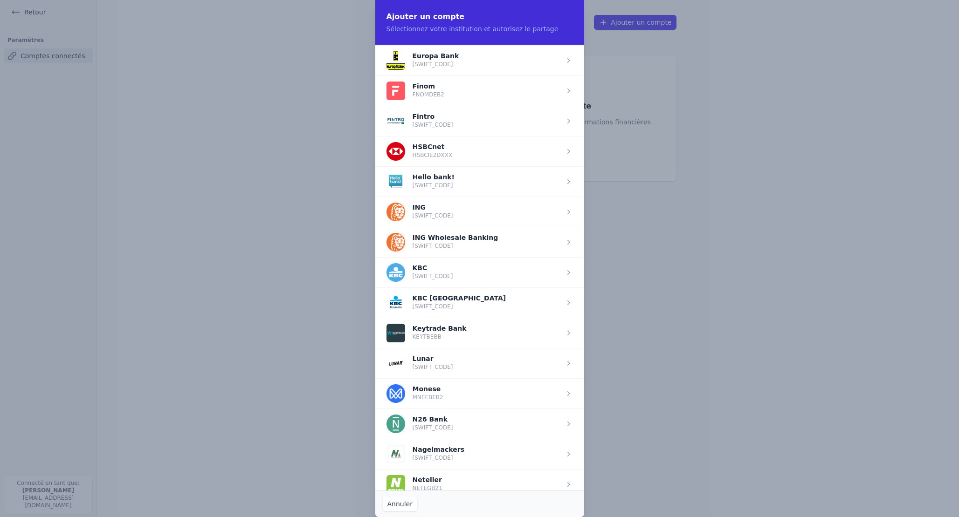
click at [446, 298] on span "button" at bounding box center [479, 303] width 209 height 30
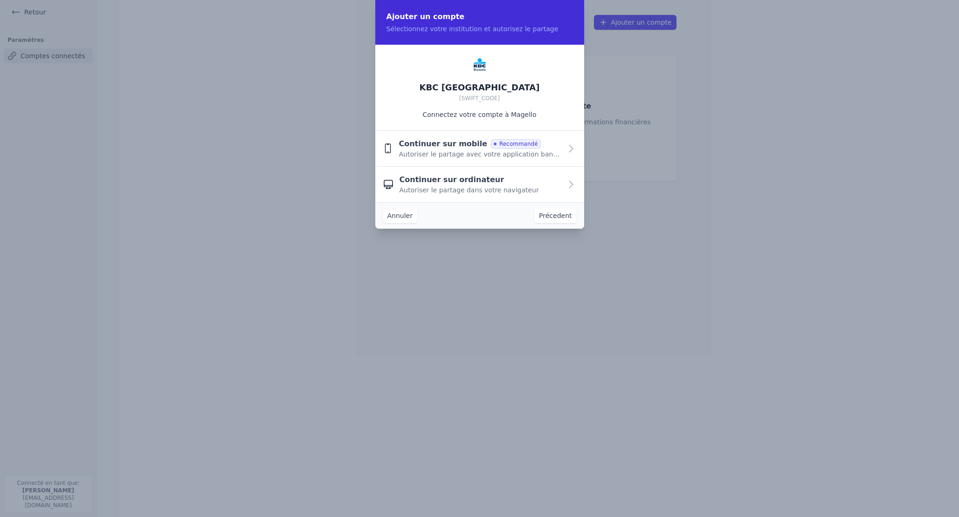
scroll to position [0, 0]
click at [439, 147] on span "Continuer sur mobile" at bounding box center [442, 143] width 89 height 11
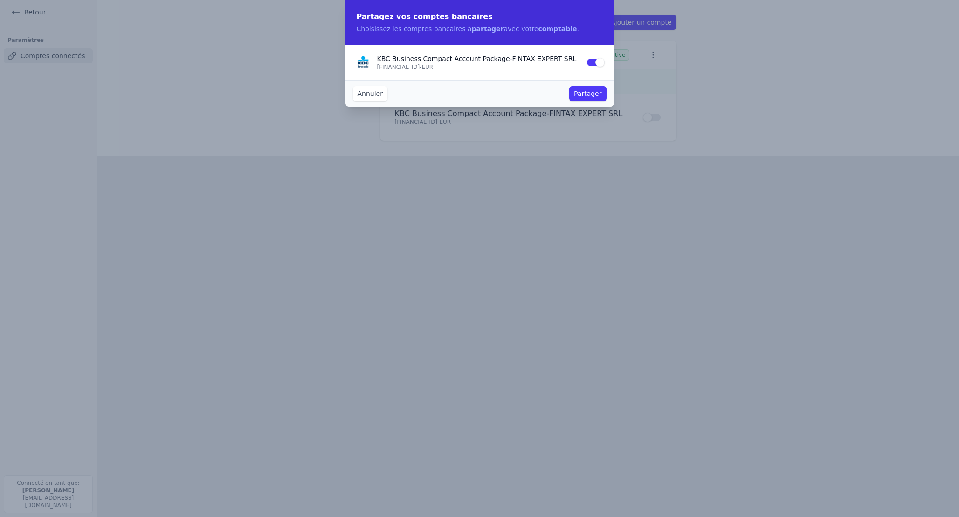
click at [591, 94] on button "Partager" at bounding box center [587, 93] width 37 height 15
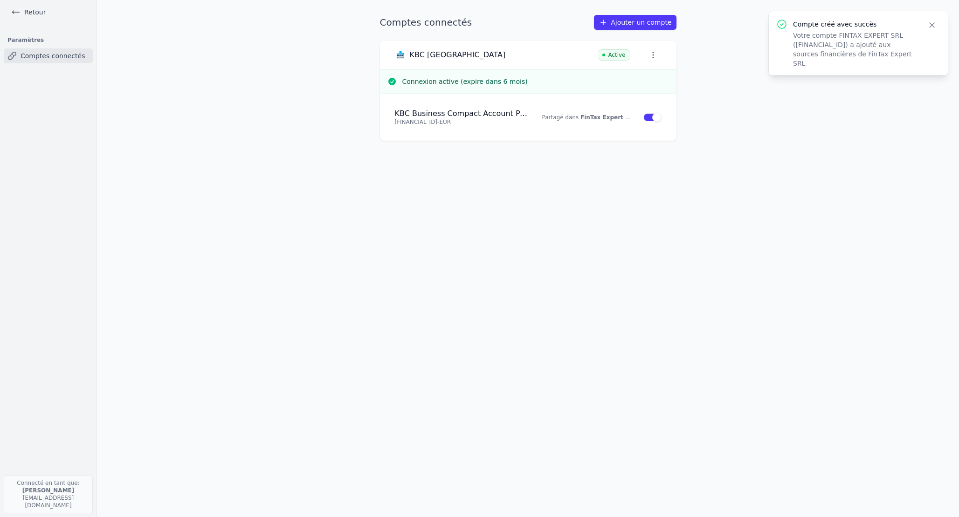
click at [654, 55] on icon "button" at bounding box center [652, 54] width 9 height 9
click at [490, 110] on div at bounding box center [479, 258] width 959 height 517
click at [431, 118] on h4 "KBC Business Compact Account Package - FINTAX EXPERT SRL" at bounding box center [463, 113] width 136 height 9
click at [626, 21] on link "Ajouter un compte" at bounding box center [635, 22] width 82 height 15
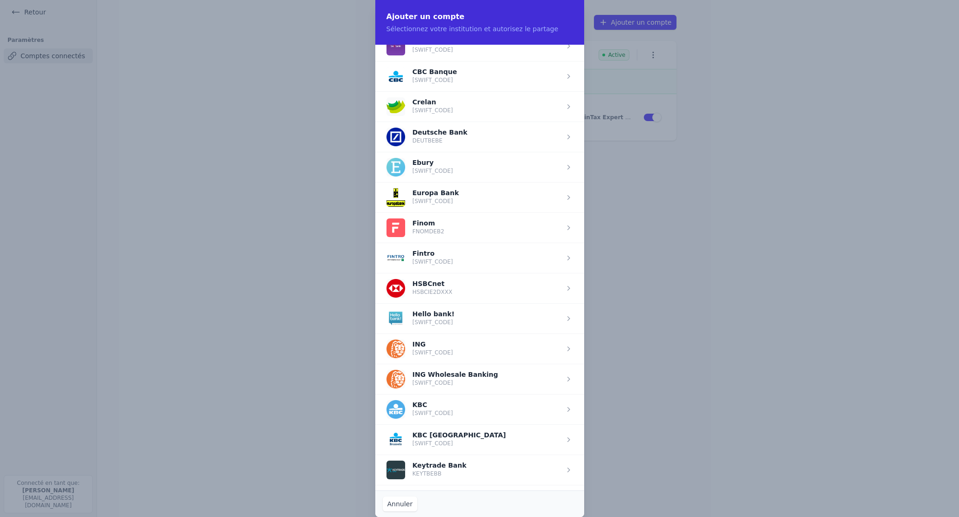
scroll to position [421, 0]
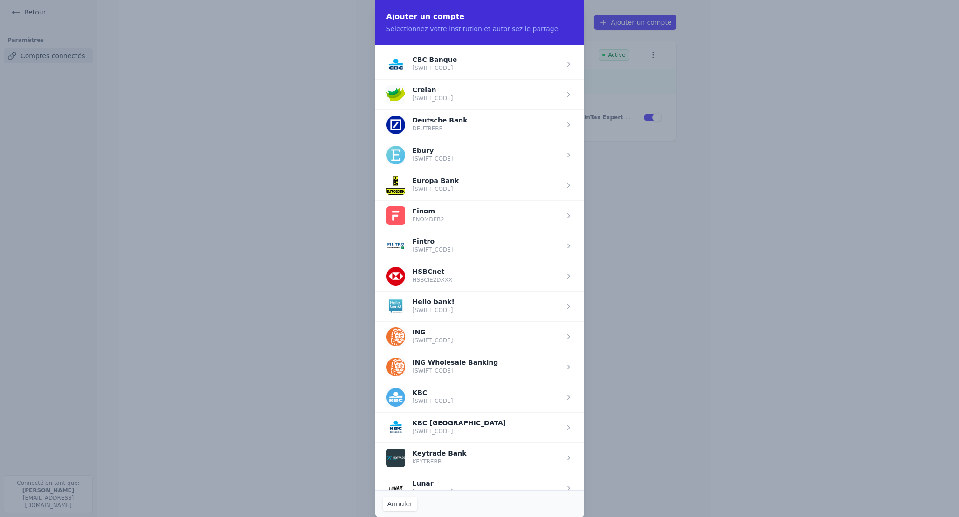
click at [565, 395] on span "button" at bounding box center [479, 397] width 209 height 30
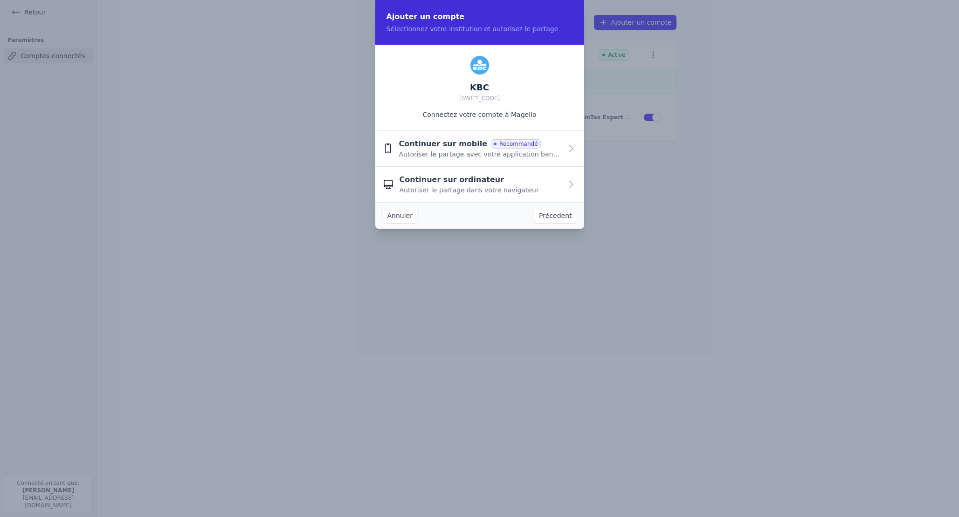
click at [397, 219] on button "Annuler" at bounding box center [400, 215] width 34 height 15
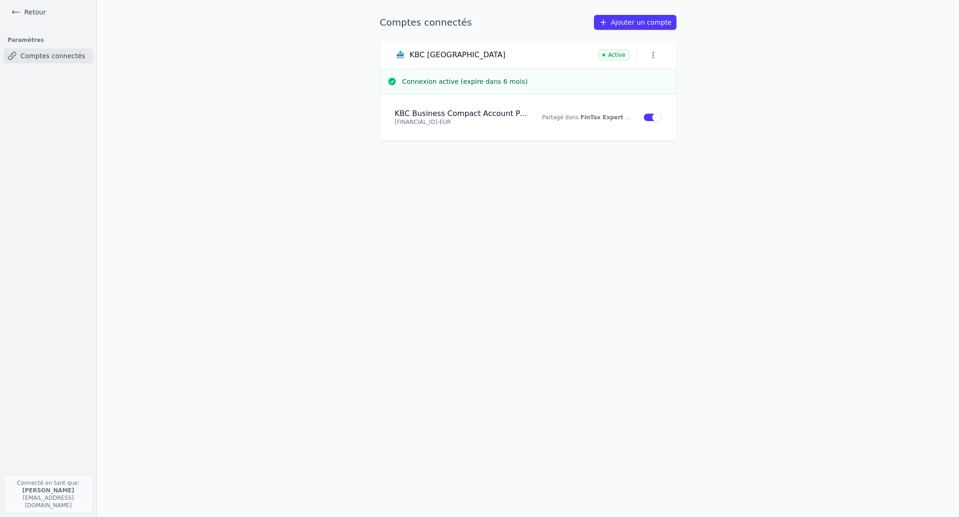
click at [655, 53] on icon "button" at bounding box center [652, 54] width 9 height 9
click at [237, 83] on div at bounding box center [479, 258] width 959 height 517
click at [31, 10] on link "Retour" at bounding box center [28, 12] width 42 height 13
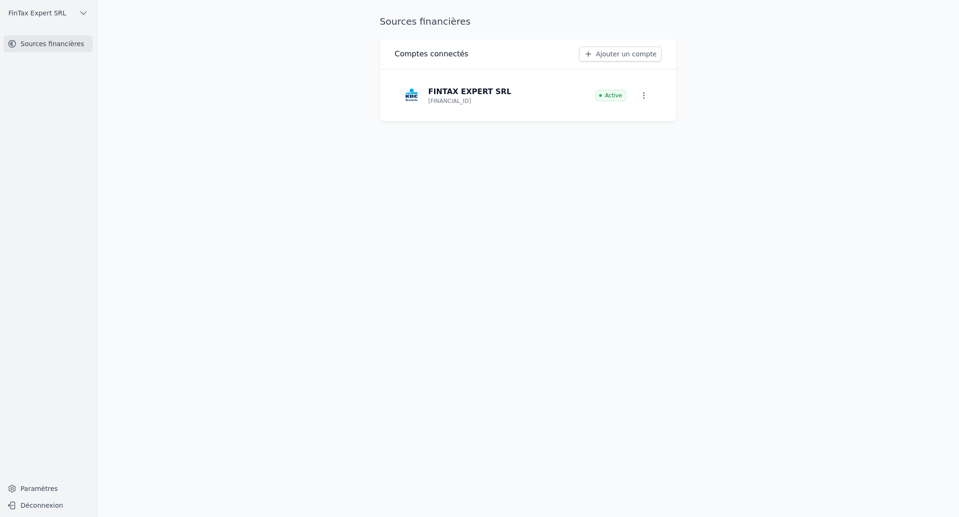
click at [65, 14] on button "FinTax Expert SRL" at bounding box center [48, 13] width 89 height 15
click at [45, 39] on link "FinTax Expert SRL" at bounding box center [54, 33] width 82 height 19
click at [90, 11] on button "FinTax Expert SRL" at bounding box center [48, 13] width 89 height 15
click at [44, 53] on span "Fintax Expert" at bounding box center [53, 52] width 43 height 9
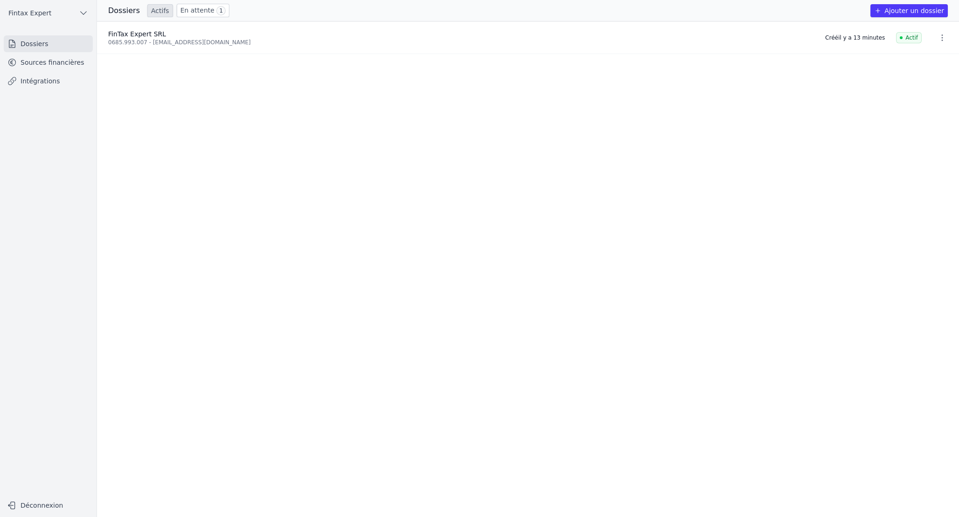
click at [44, 62] on link "Sources financières" at bounding box center [48, 62] width 89 height 17
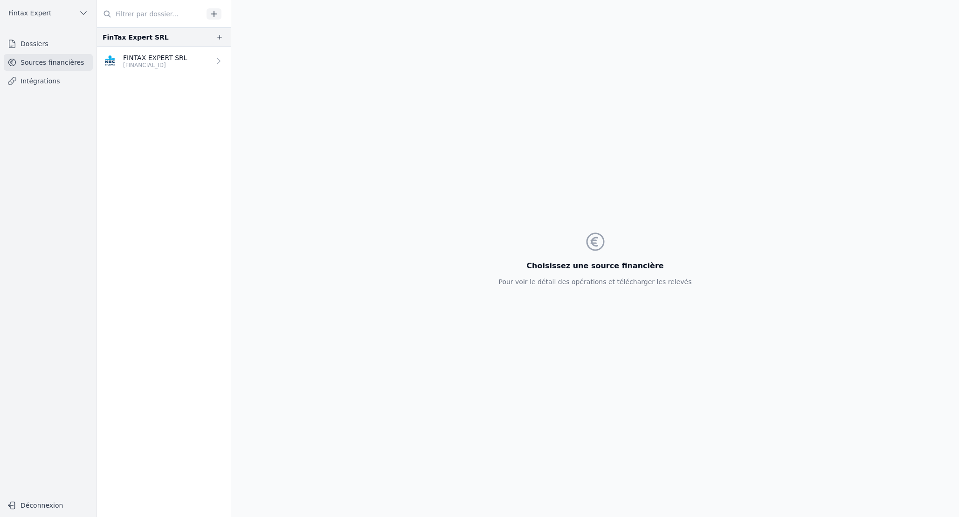
click at [210, 61] on div at bounding box center [216, 60] width 13 height 9
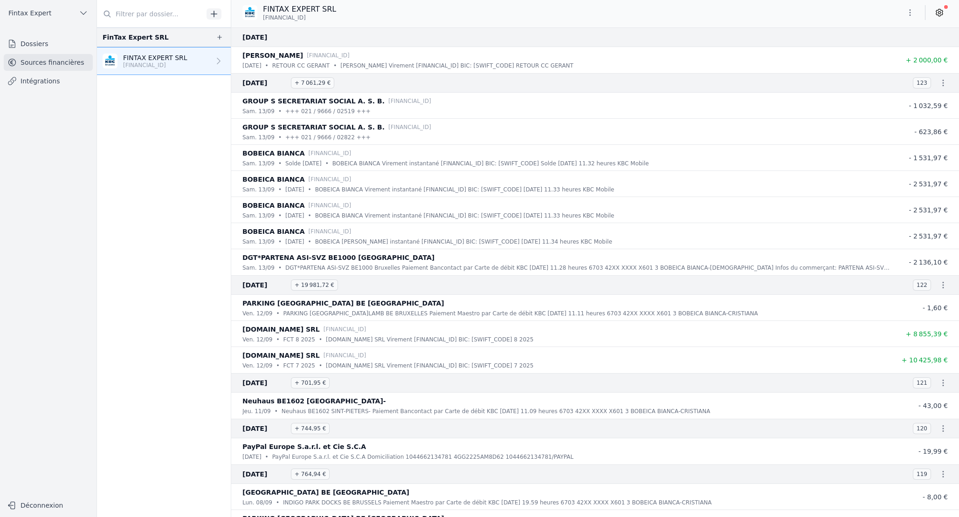
click at [912, 14] on icon "button" at bounding box center [909, 12] width 9 height 9
click at [907, 12] on div at bounding box center [479, 258] width 959 height 517
click at [216, 38] on icon "button" at bounding box center [219, 37] width 7 height 7
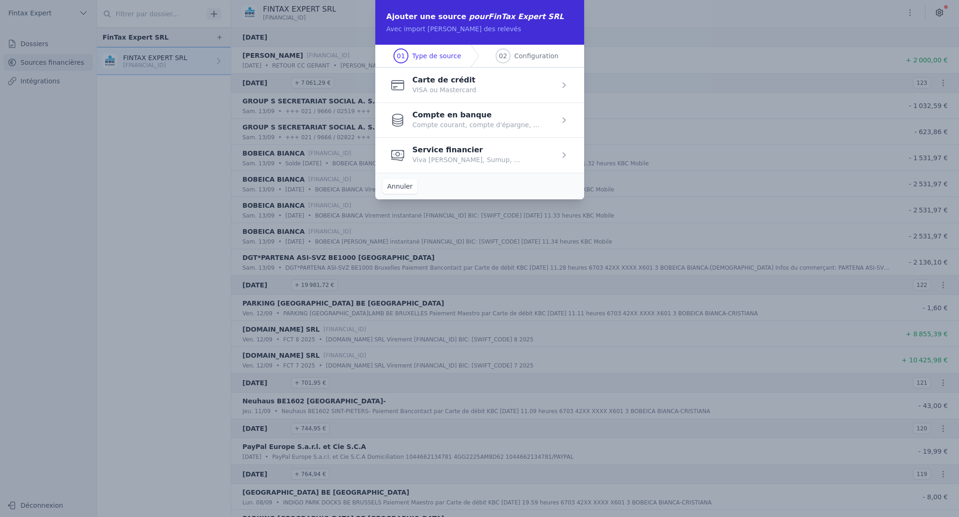
click at [464, 92] on span "button" at bounding box center [479, 85] width 209 height 35
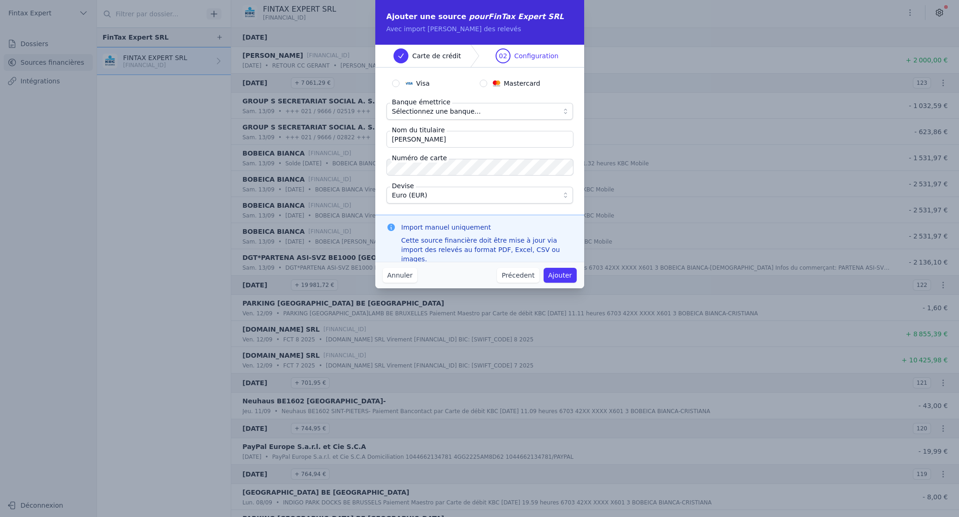
scroll to position [0, 0]
click at [487, 82] on input "Mastercard" at bounding box center [483, 83] width 7 height 7
radio input "true"
click at [451, 112] on span "Sélectionnez une banque..." at bounding box center [436, 111] width 89 height 11
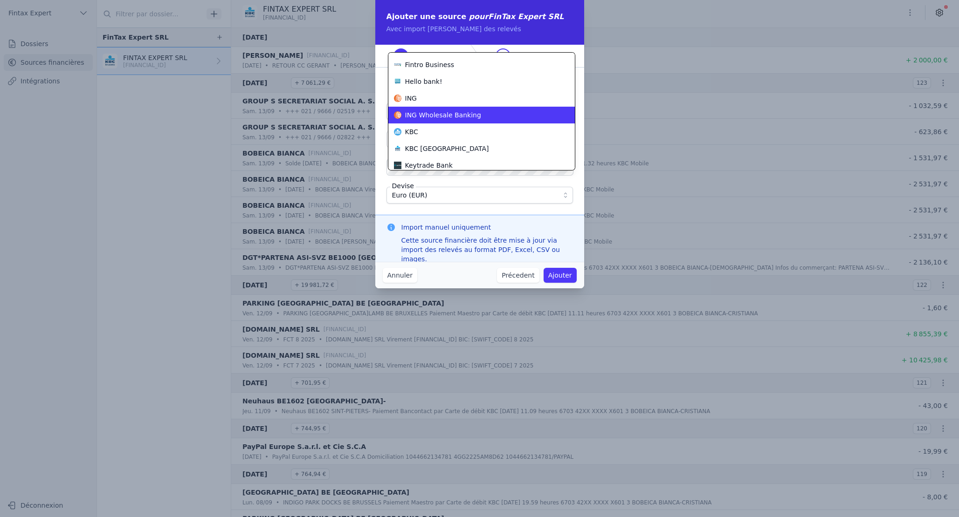
scroll to position [272, 0]
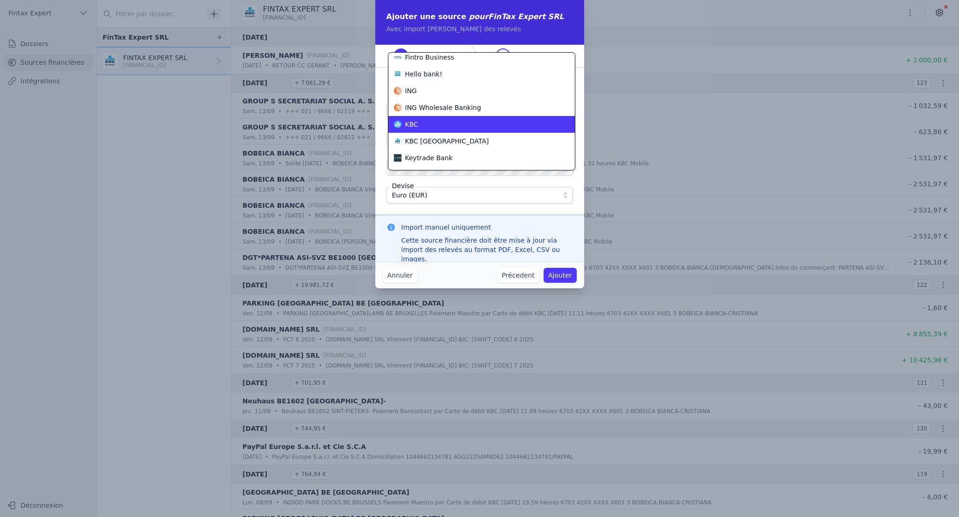
click at [425, 127] on div "KBC" at bounding box center [476, 124] width 164 height 9
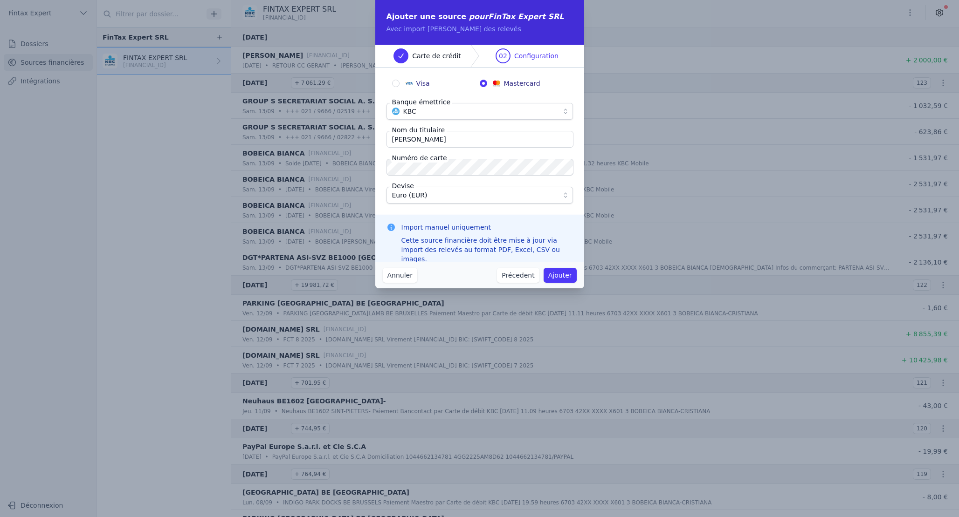
scroll to position [0, 0]
click at [563, 274] on button "Ajouter" at bounding box center [559, 275] width 33 height 15
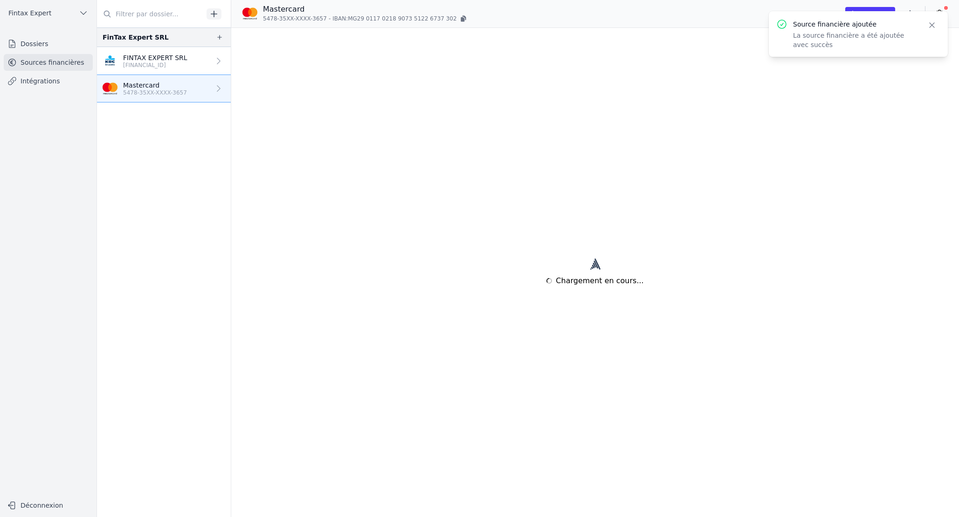
click at [145, 145] on nav "FinTax Expert SRL FINTAX EXPERT SRL BE83 7390 1573 4815 Mastercard 5478-35XX-XX…" at bounding box center [164, 272] width 134 height 490
click at [165, 89] on p "5478-35XX-XXXX-3657" at bounding box center [155, 92] width 64 height 7
click at [875, 15] on button "Importer" at bounding box center [870, 13] width 50 height 13
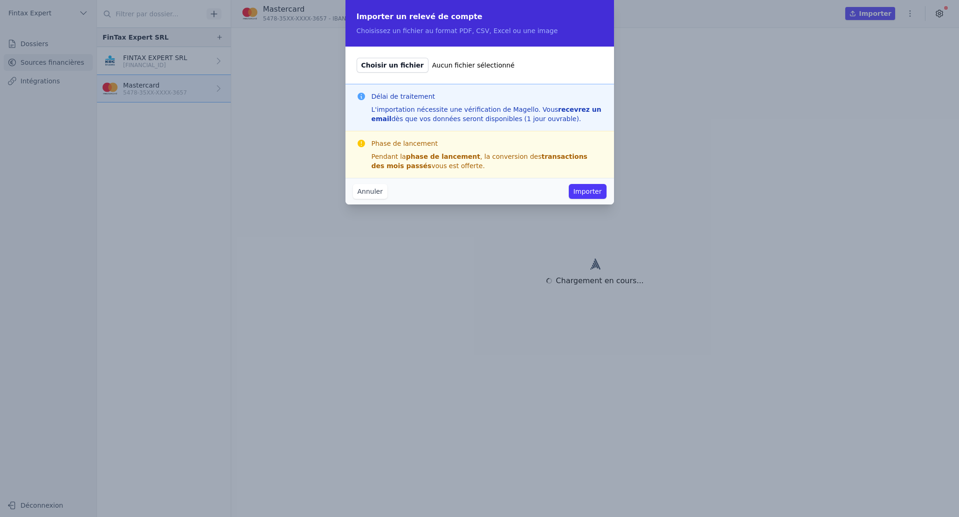
click at [380, 63] on span "Choisir un fichier" at bounding box center [393, 65] width 72 height 15
click at [357, 58] on input "Choisir un fichier Aucun fichier sélectionné" at bounding box center [356, 57] width 0 height 0
type input "C:\fakepath\7199034377_ état de dépenses 08_2025.pdf"
click at [592, 192] on button "Importer" at bounding box center [588, 191] width 38 height 15
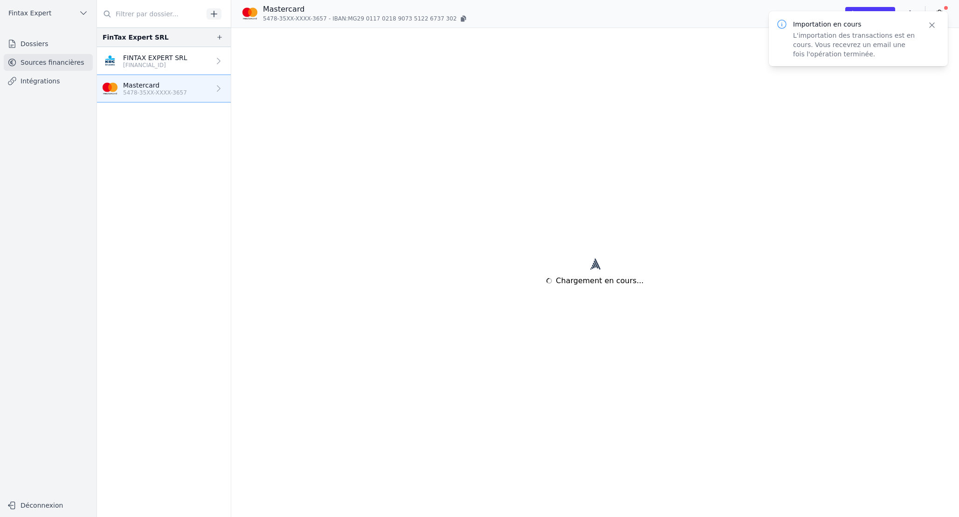
click at [139, 161] on nav "FinTax Expert SRL FINTAX EXPERT SRL BE83 7390 1573 4815 Mastercard 5478-35XX-XX…" at bounding box center [164, 272] width 134 height 490
click at [160, 65] on p "[FINANCIAL_ID]" at bounding box center [155, 65] width 64 height 7
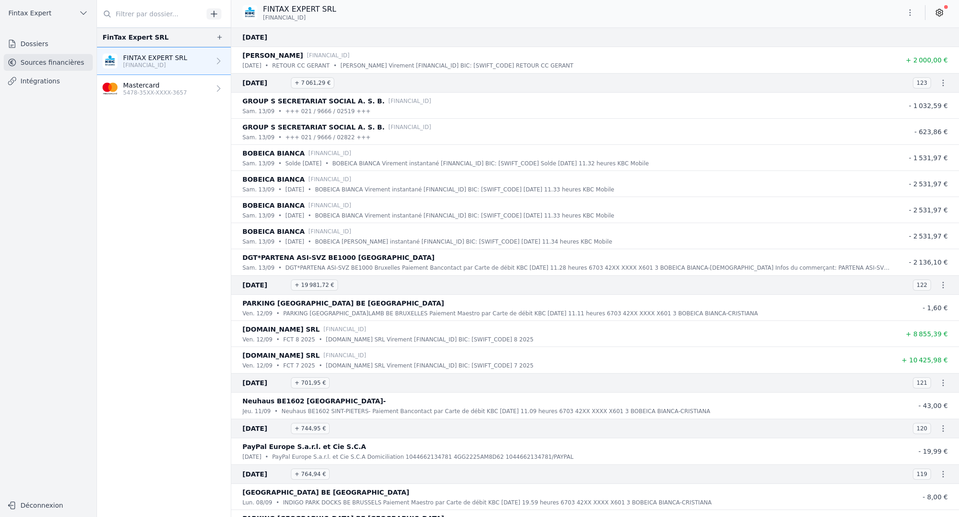
click at [906, 15] on icon "button" at bounding box center [909, 12] width 9 height 9
click at [892, 47] on button "Exporter" at bounding box center [887, 49] width 67 height 17
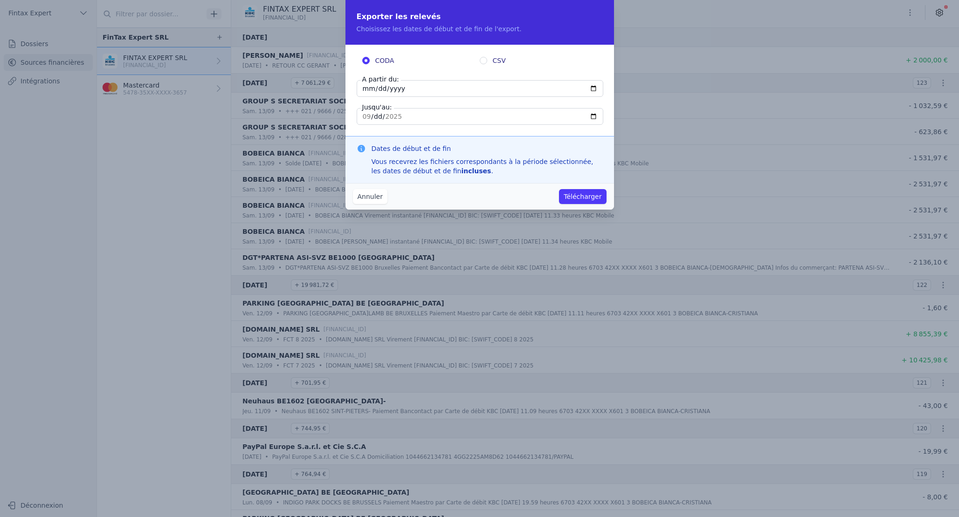
click at [366, 197] on button "Annuler" at bounding box center [370, 196] width 34 height 15
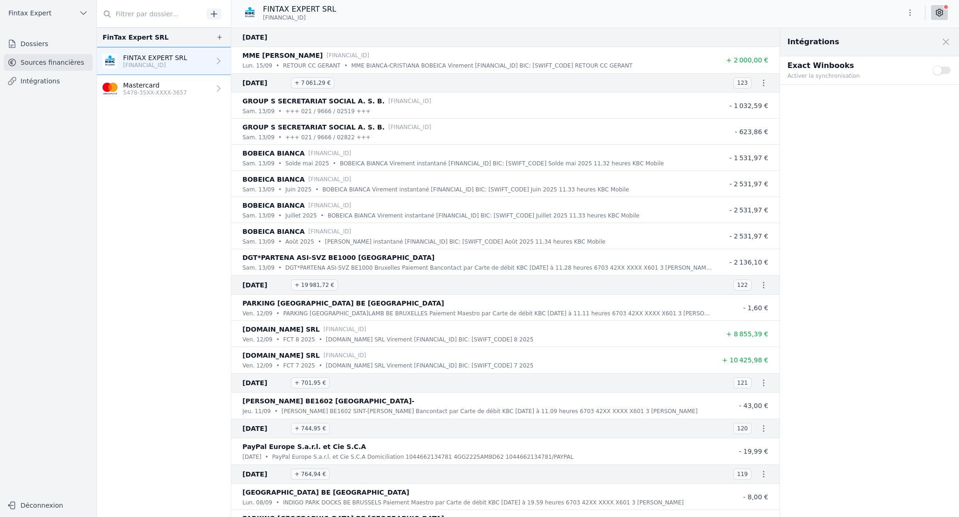
click at [159, 86] on p "Mastercard" at bounding box center [155, 85] width 64 height 9
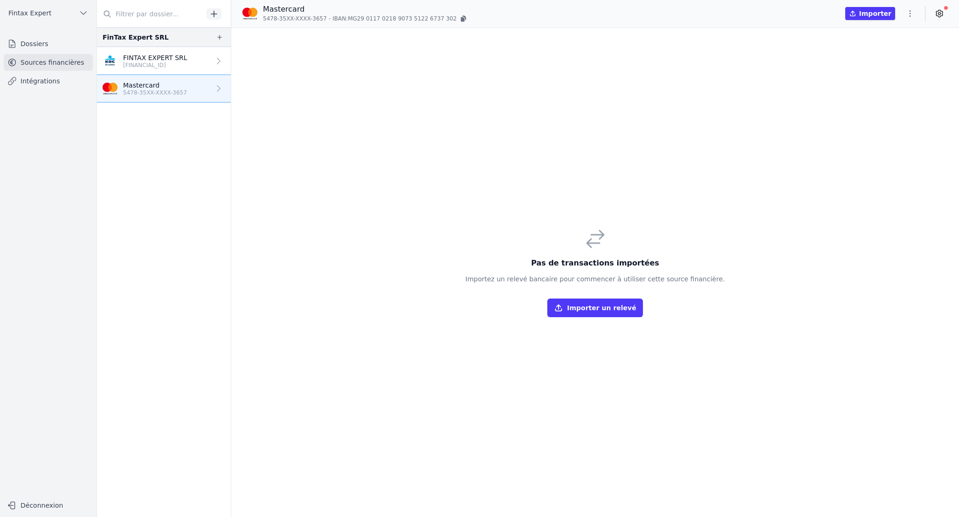
click at [575, 211] on div "Pas de transactions importées Importez un relevé bancaire pour commencer à util…" at bounding box center [594, 272] width 727 height 489
click at [164, 60] on p "FINTAX EXPERT SRL" at bounding box center [155, 57] width 64 height 9
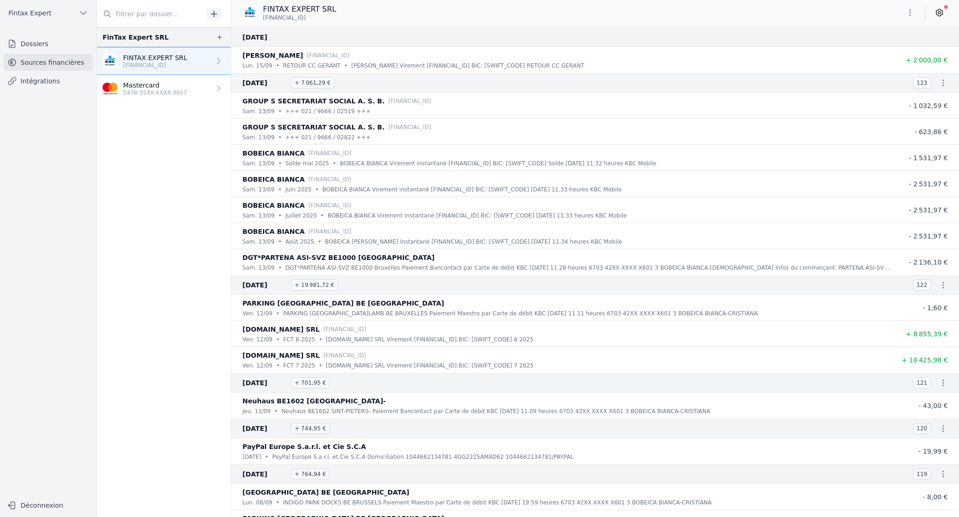
click at [168, 89] on p "5478-35XX-XXXX-3657" at bounding box center [155, 92] width 64 height 7
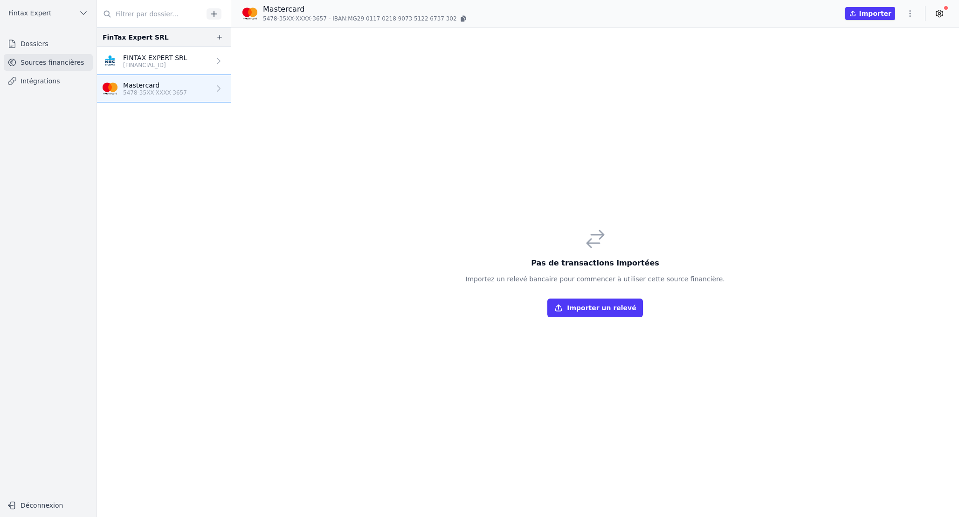
click at [156, 66] on p "[FINANCIAL_ID]" at bounding box center [155, 65] width 64 height 7
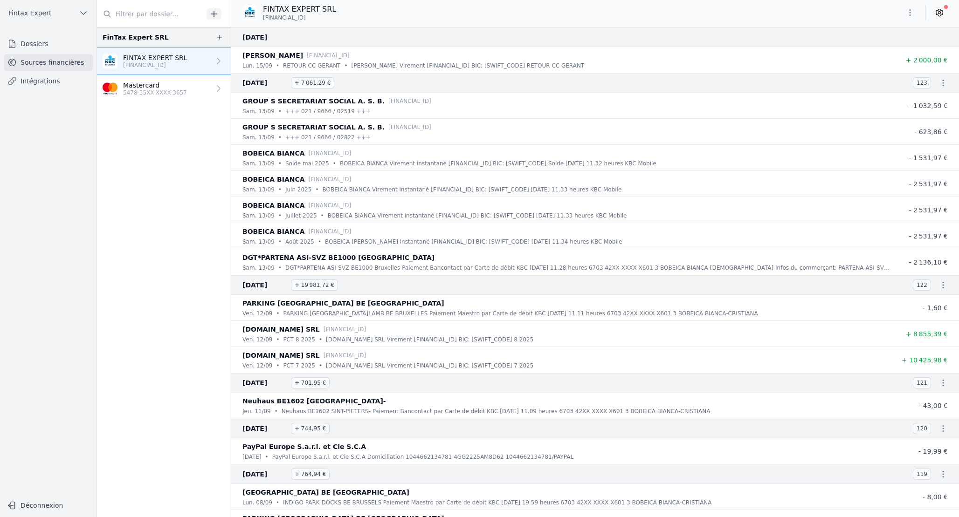
click at [195, 89] on link "Mastercard 5478-35XX-XXXX-3657" at bounding box center [164, 88] width 134 height 27
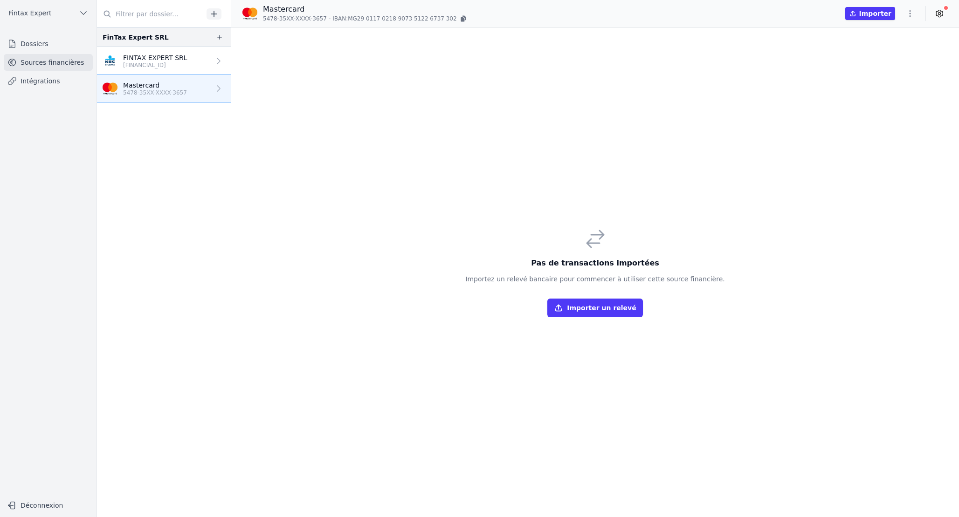
click at [881, 13] on button "Importer" at bounding box center [870, 13] width 50 height 13
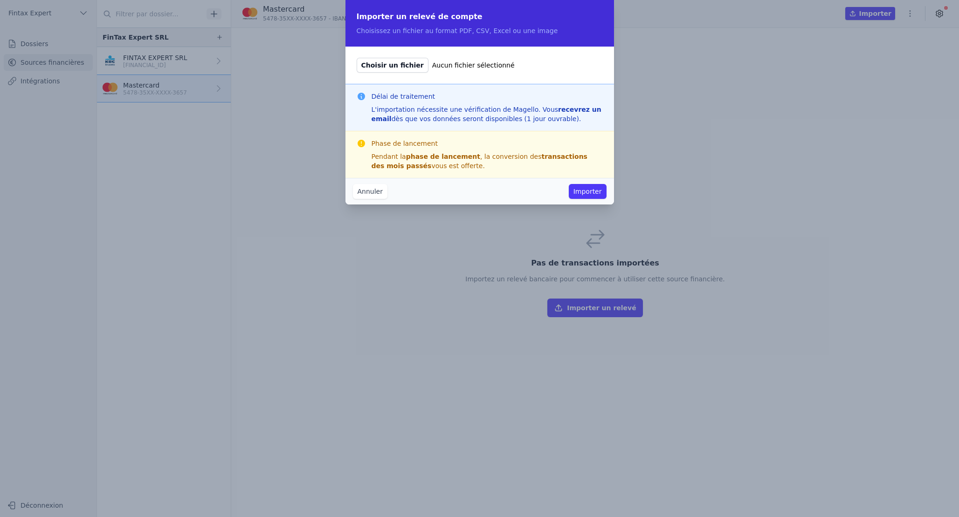
click at [386, 66] on span "Choisir un fichier" at bounding box center [393, 65] width 72 height 15
click at [357, 58] on input "Choisir un fichier Aucun fichier sélectionné" at bounding box center [356, 57] width 0 height 0
click at [361, 142] on icon at bounding box center [361, 143] width 9 height 9
click at [378, 190] on button "Annuler" at bounding box center [370, 191] width 34 height 15
